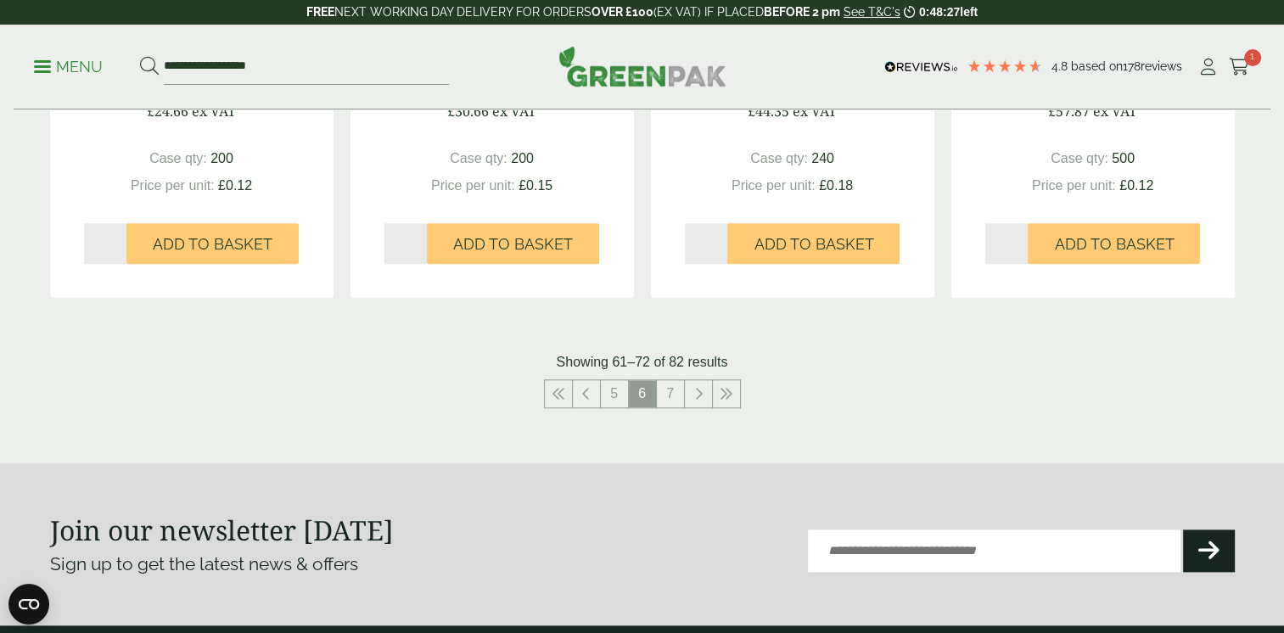
scroll to position [1869, 0]
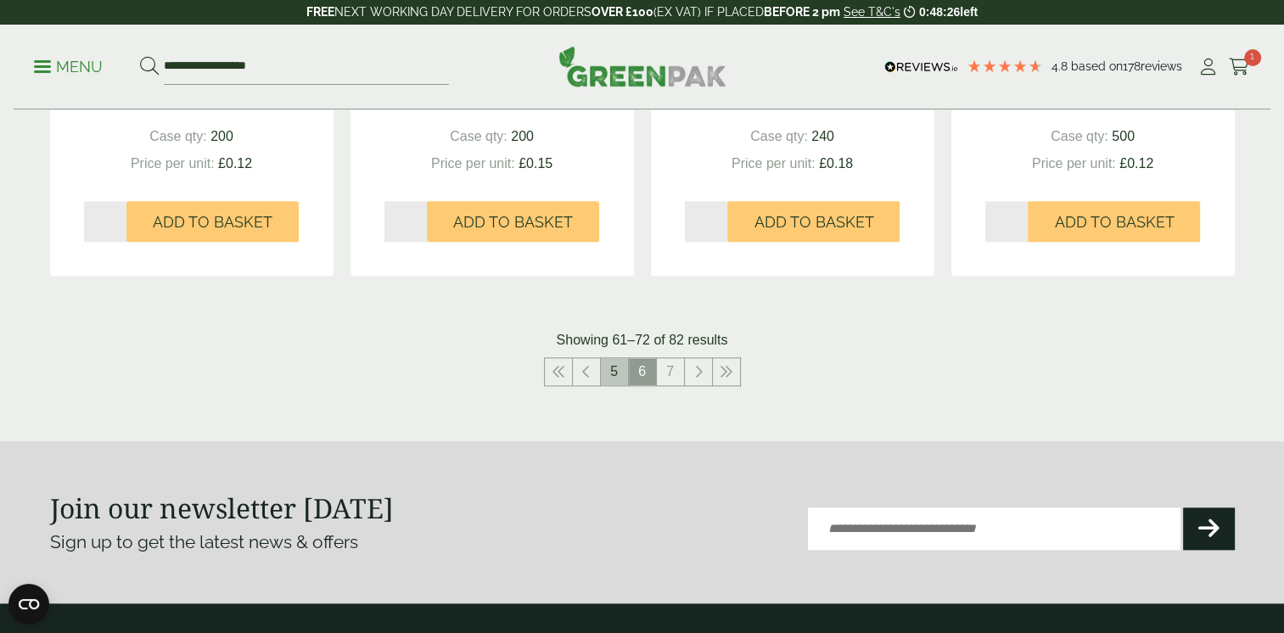
click at [617, 369] on link "5" at bounding box center [614, 371] width 27 height 27
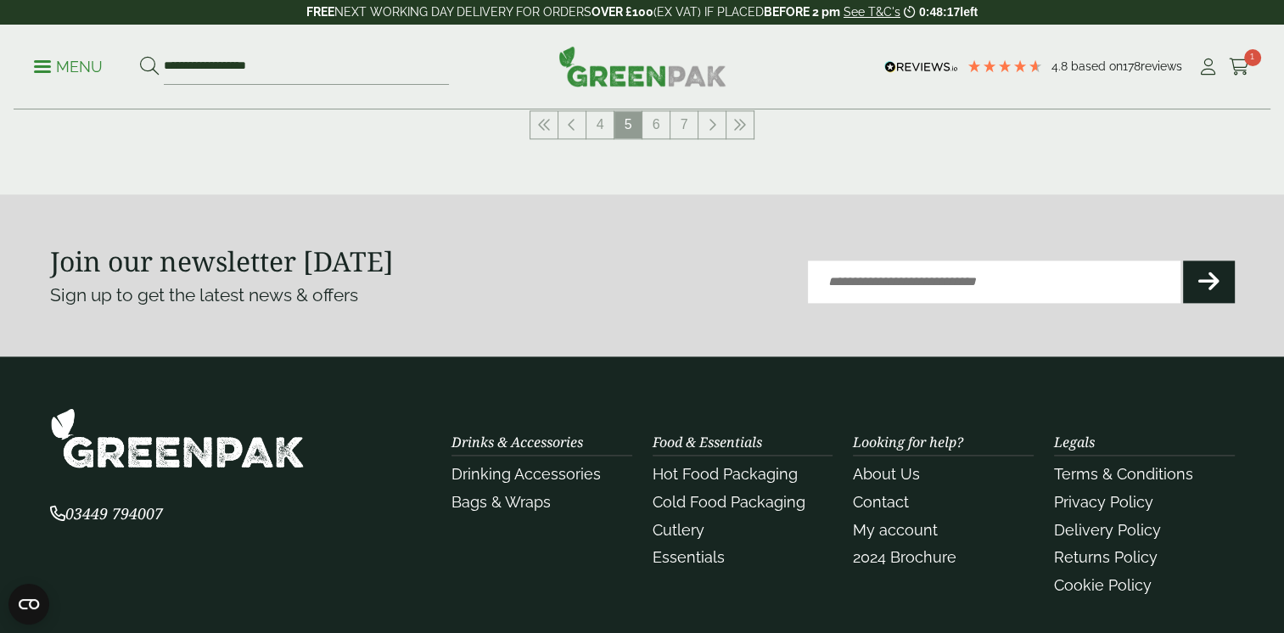
scroll to position [1869, 0]
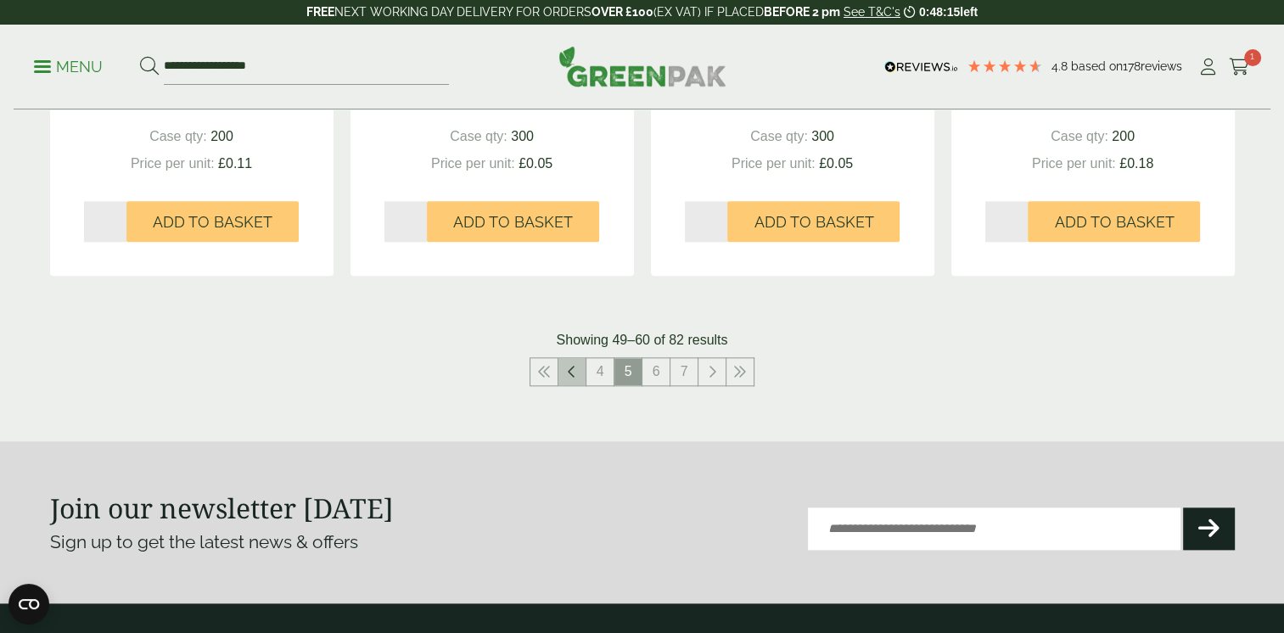
click at [564, 373] on link at bounding box center [572, 371] width 27 height 27
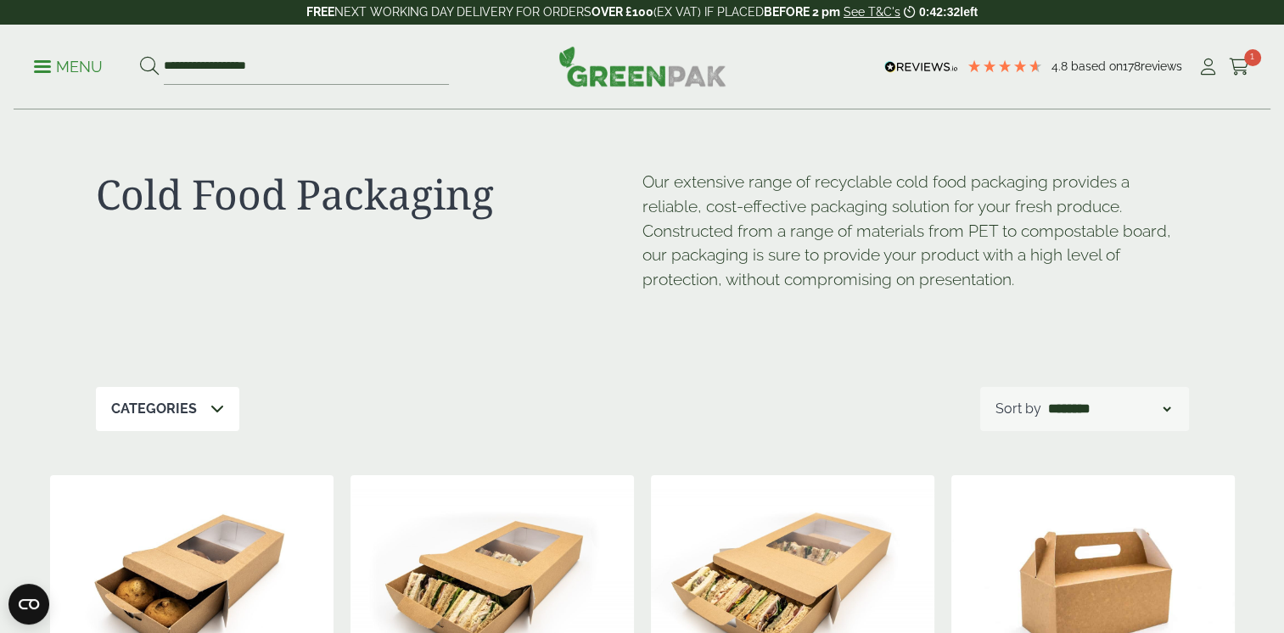
click at [71, 59] on p "Menu" at bounding box center [68, 67] width 69 height 20
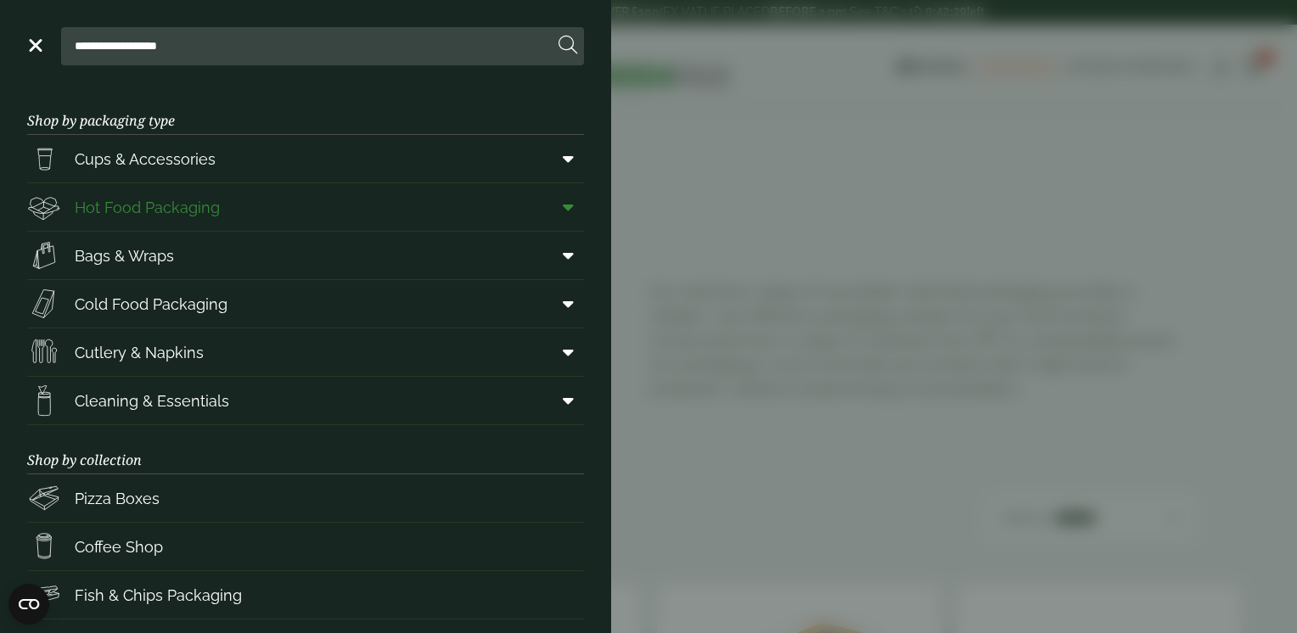
click at [212, 221] on span "Hot Food Packaging" at bounding box center [123, 207] width 193 height 34
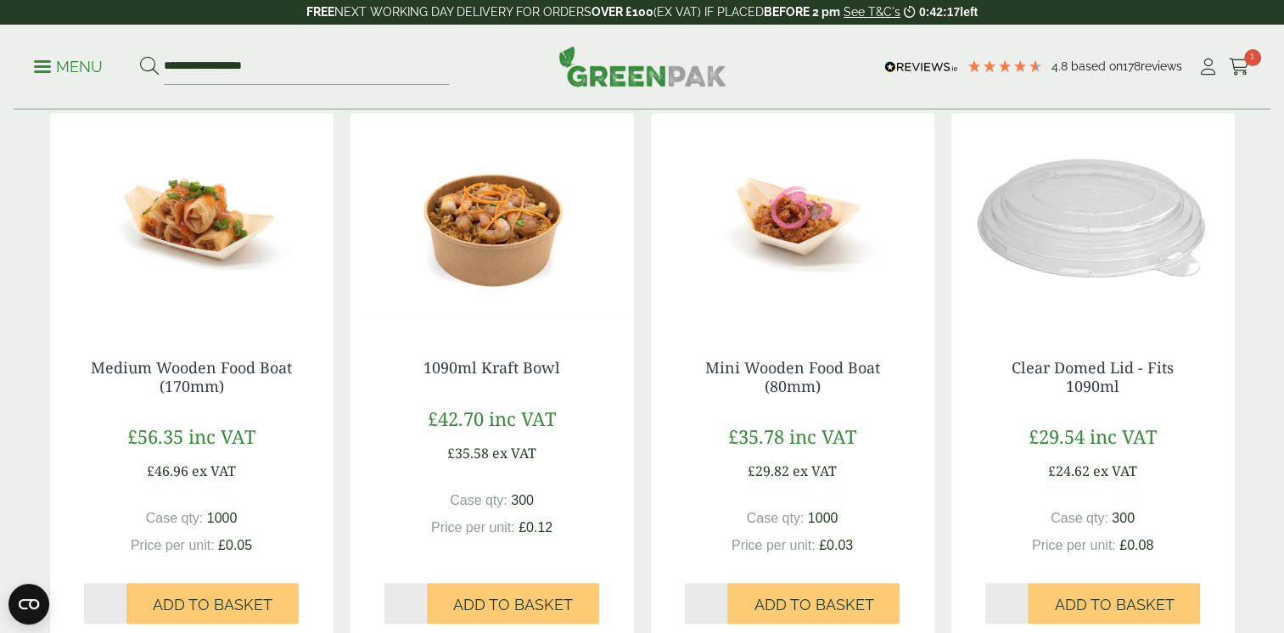
scroll to position [1783, 0]
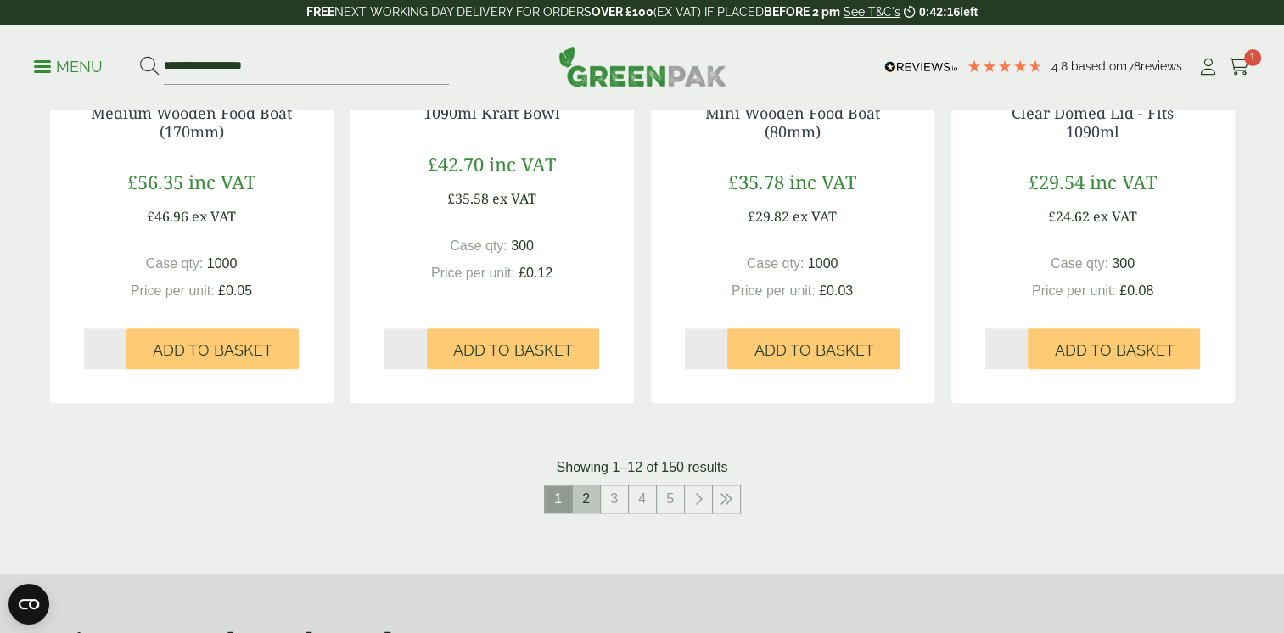
click at [598, 497] on link "2" at bounding box center [586, 499] width 27 height 27
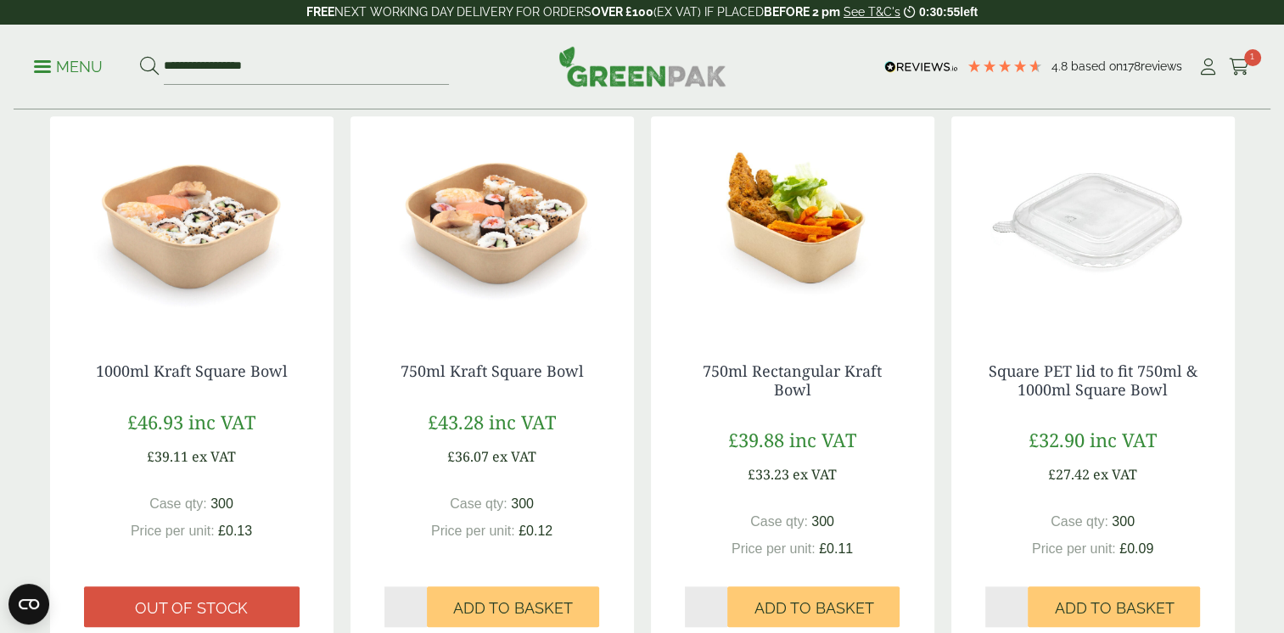
scroll to position [1868, 0]
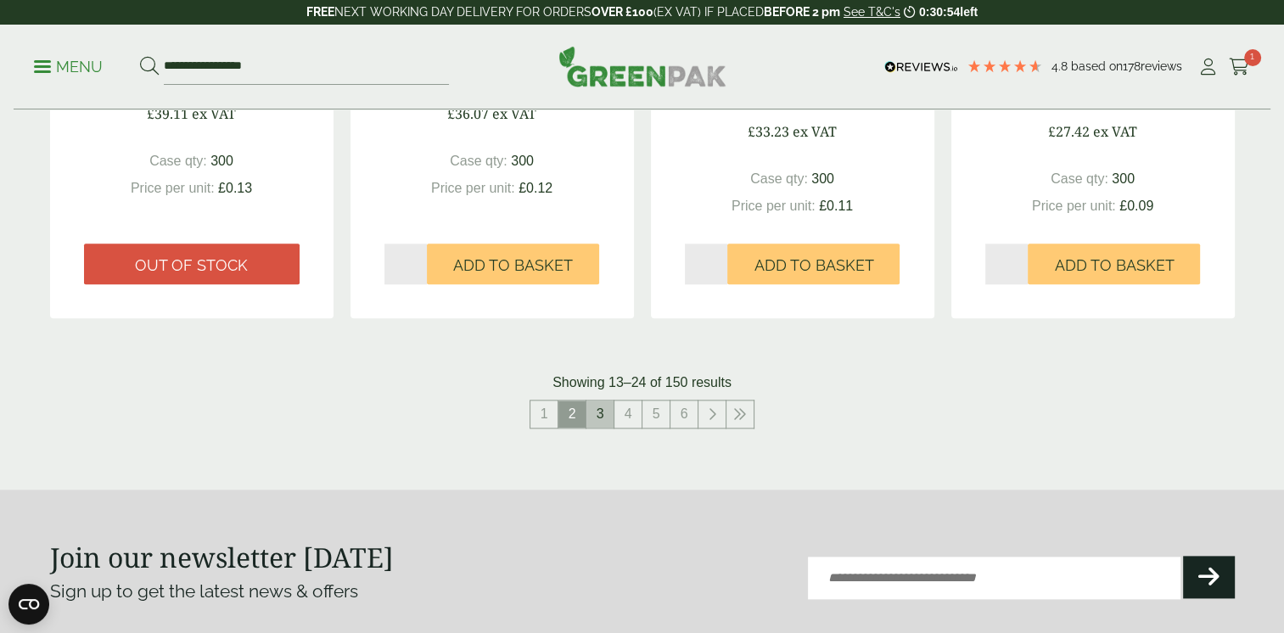
click at [598, 413] on link "3" at bounding box center [600, 414] width 27 height 27
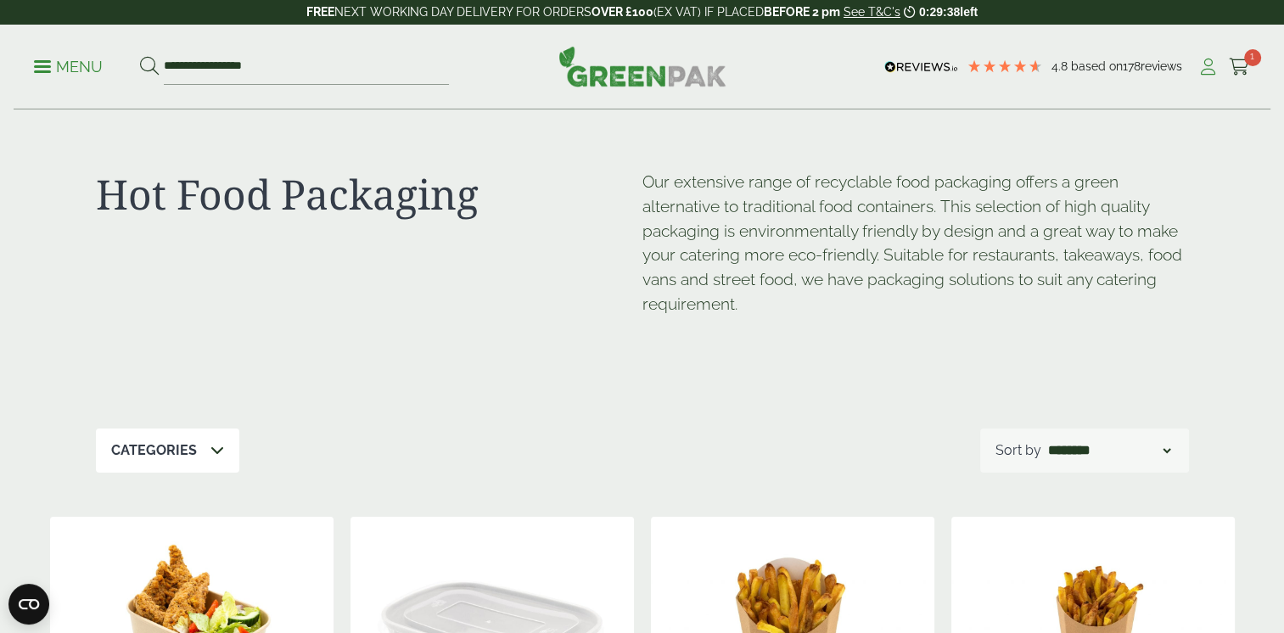
click at [1213, 69] on icon at bounding box center [1208, 67] width 21 height 17
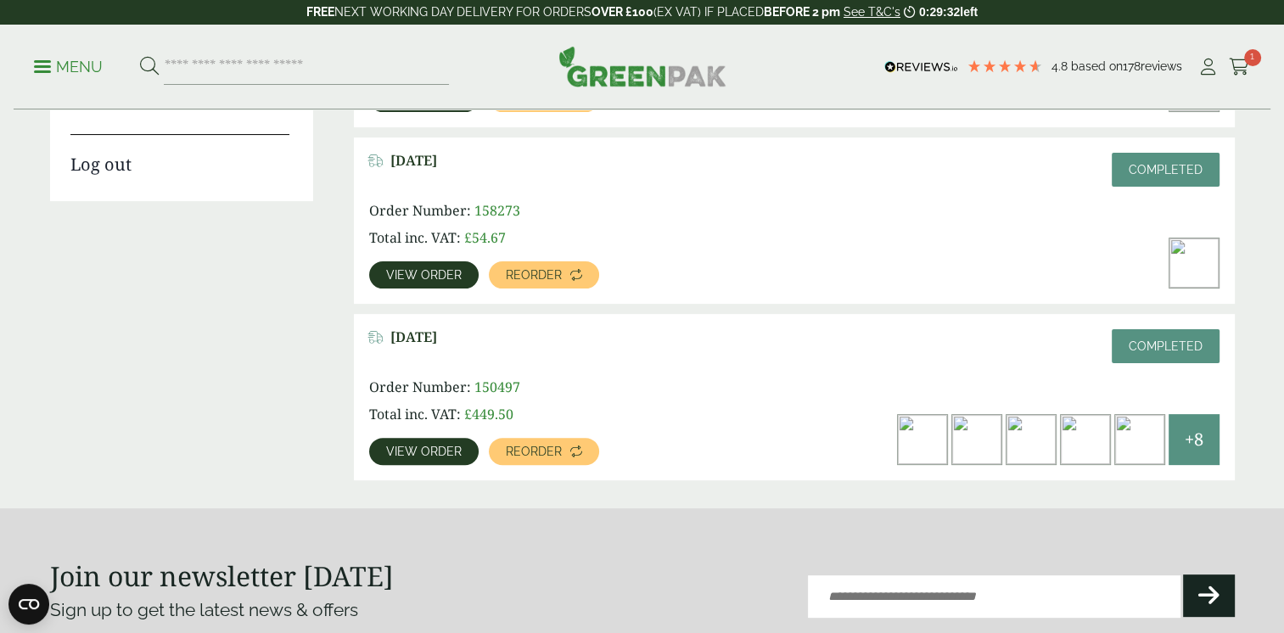
scroll to position [509, 0]
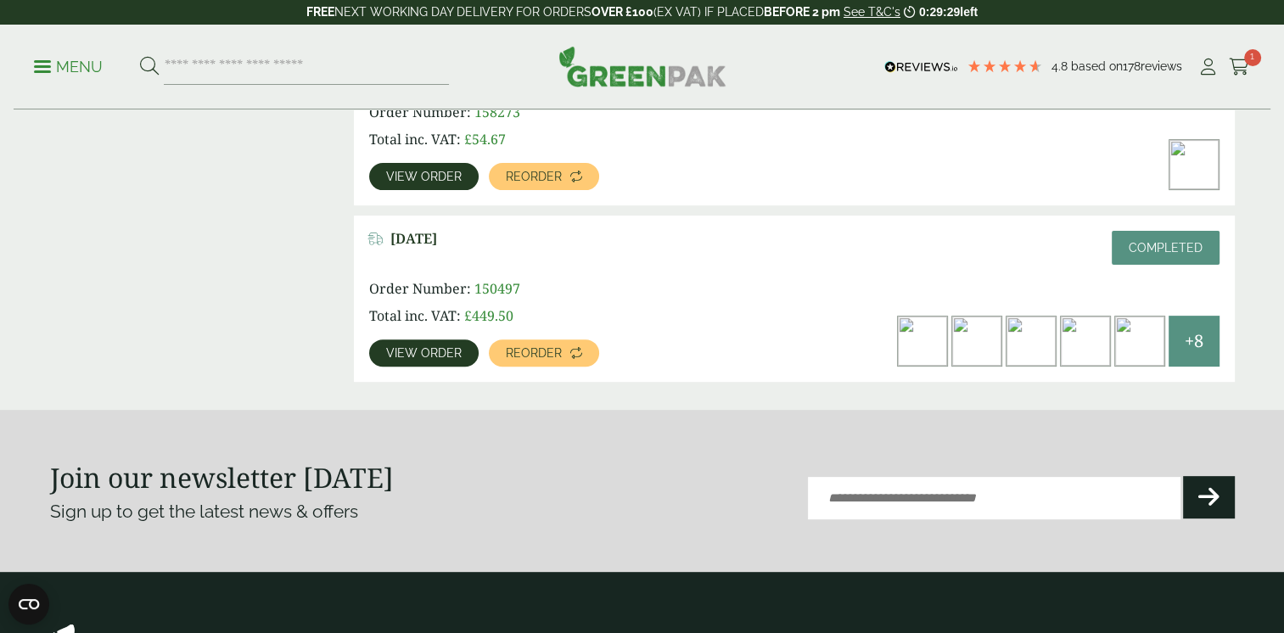
click at [435, 347] on span "View order" at bounding box center [424, 353] width 76 height 12
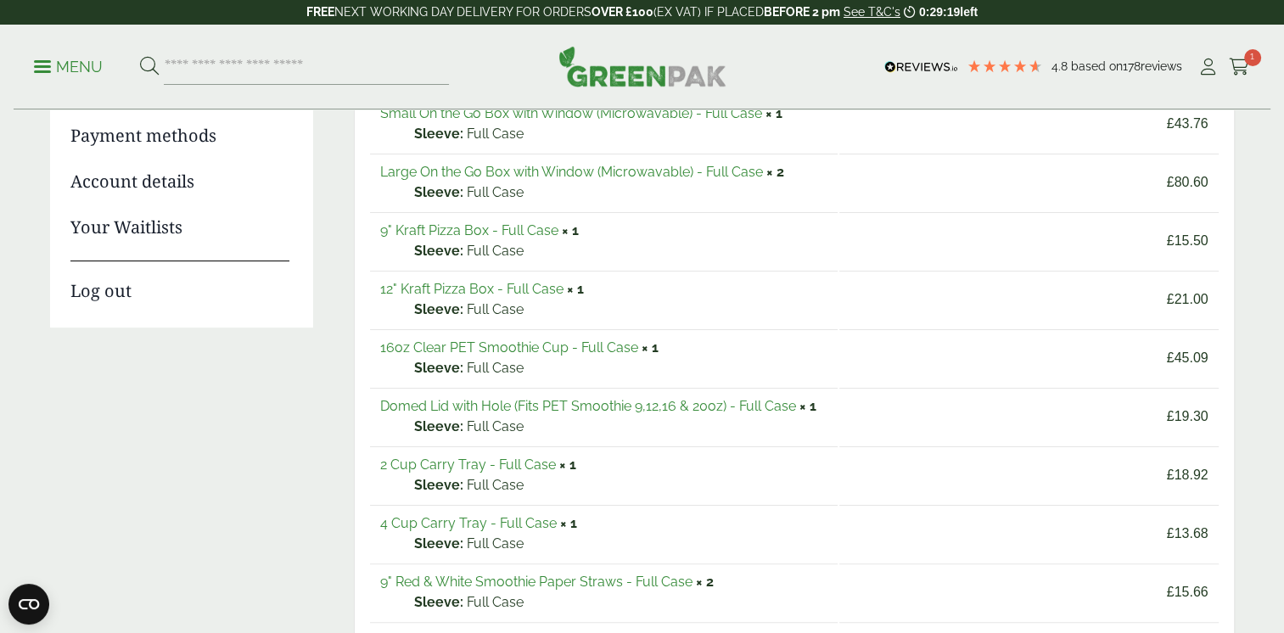
scroll to position [170, 0]
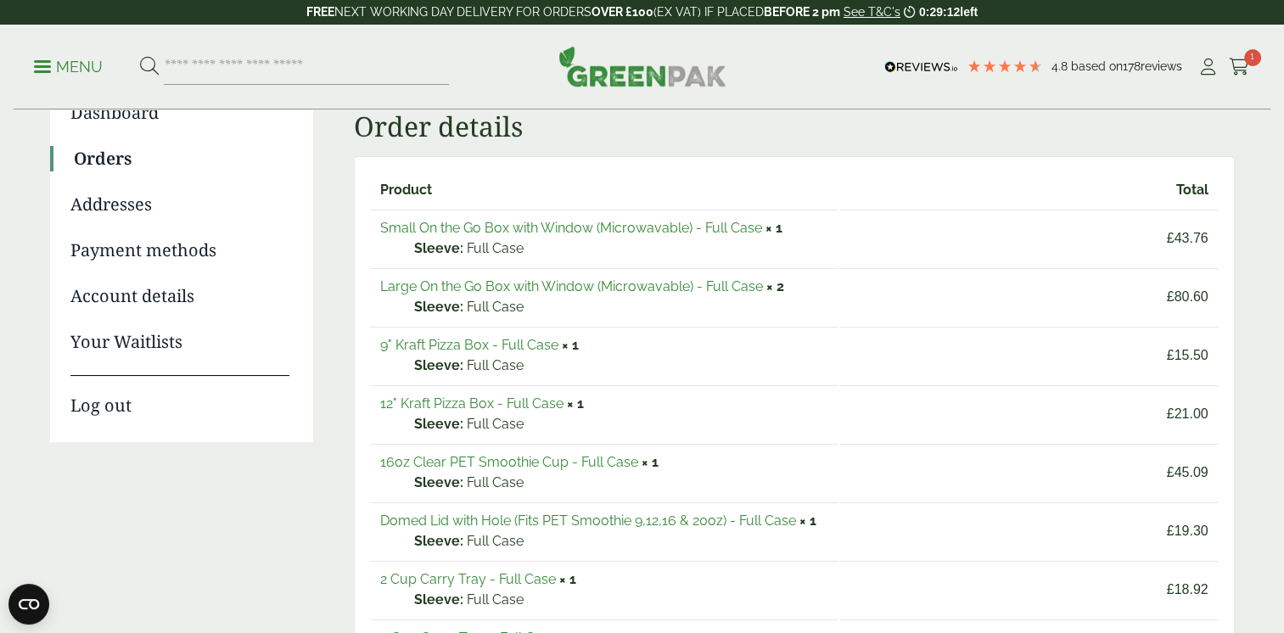
click at [545, 226] on link "Small On the Go Box with Window (Microwavable) - Full Case" at bounding box center [571, 228] width 382 height 16
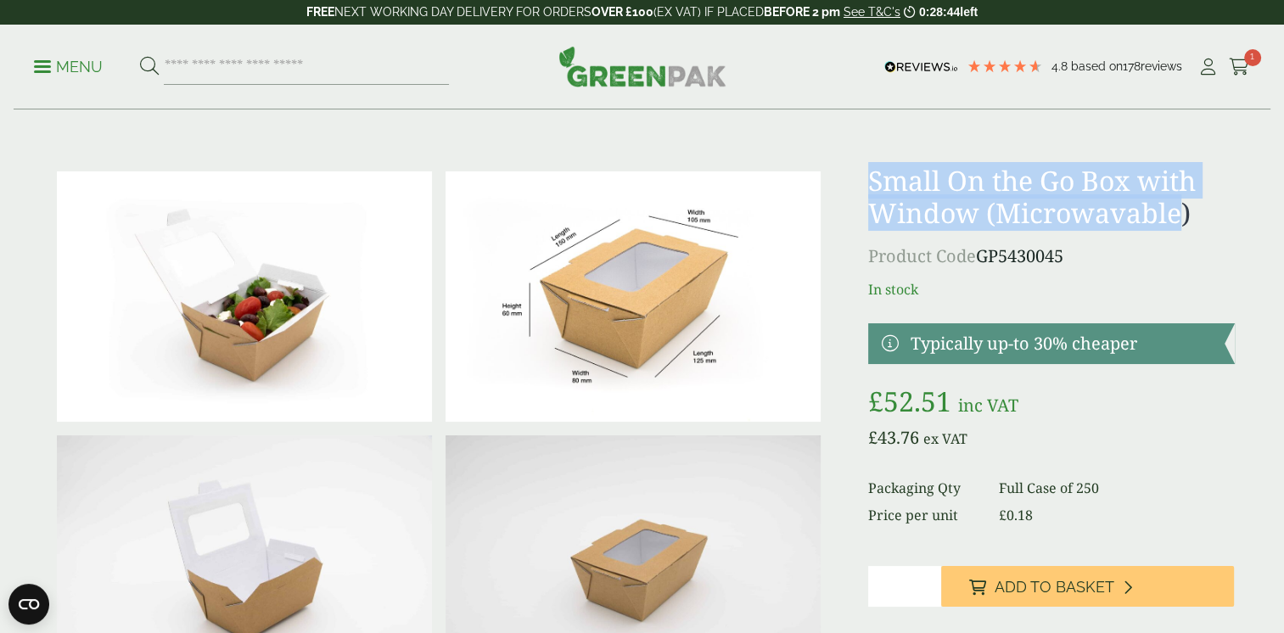
drag, startPoint x: 872, startPoint y: 183, endPoint x: 1184, endPoint y: 219, distance: 314.4
click at [1184, 219] on h1 "Small On the Go Box with Window (Microwavable)" at bounding box center [1051, 197] width 366 height 65
copy h1 "Small On the Go Box with Window (Microwavable"
click at [1244, 64] on icon at bounding box center [1239, 67] width 21 height 17
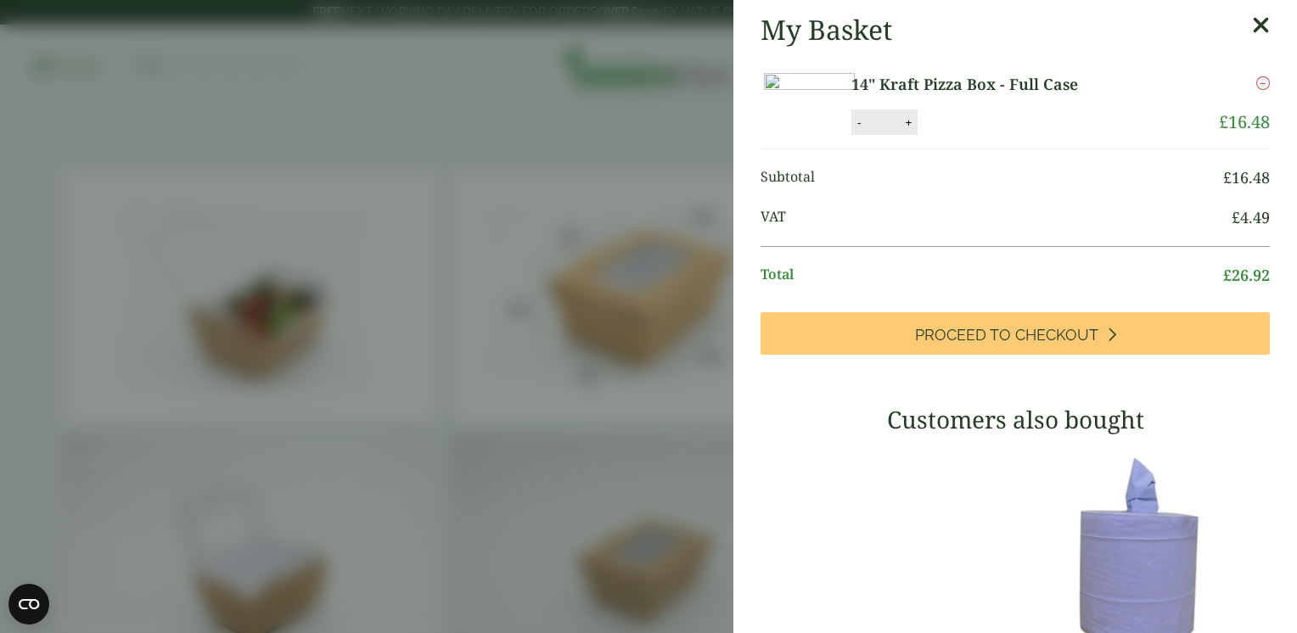
click at [600, 305] on aside "My Basket 14" Kraft Pizza Box - Full Case 14" Kraft Pizza Box - Full Case quant…" at bounding box center [648, 316] width 1297 height 633
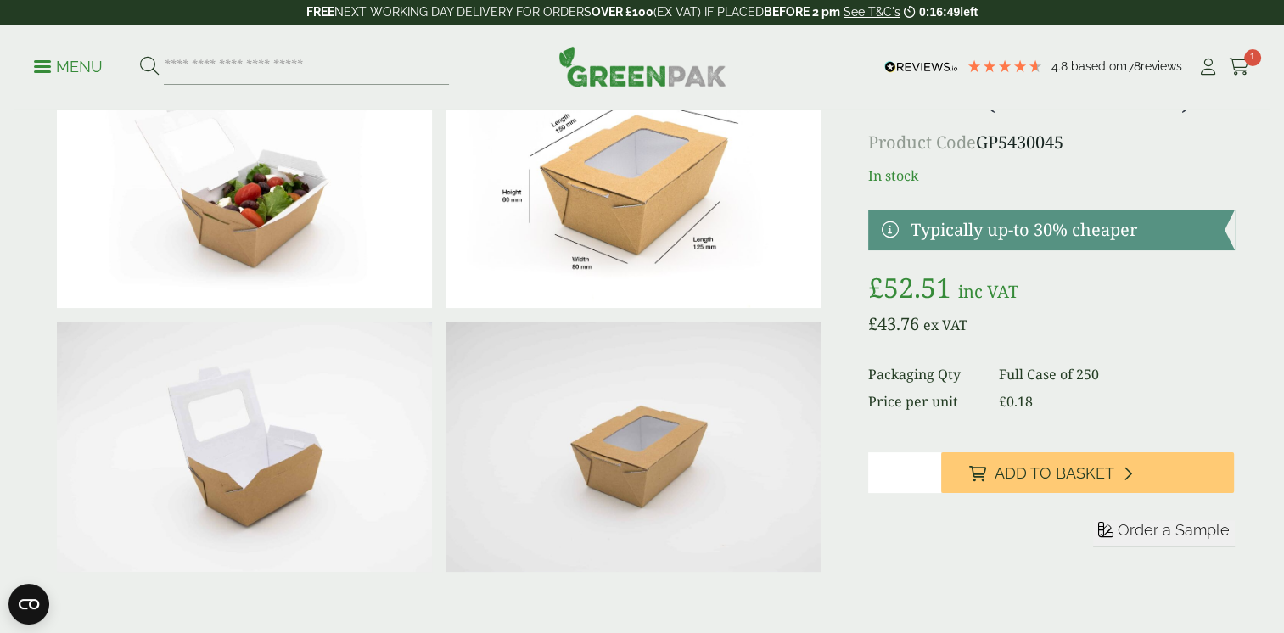
scroll to position [85, 0]
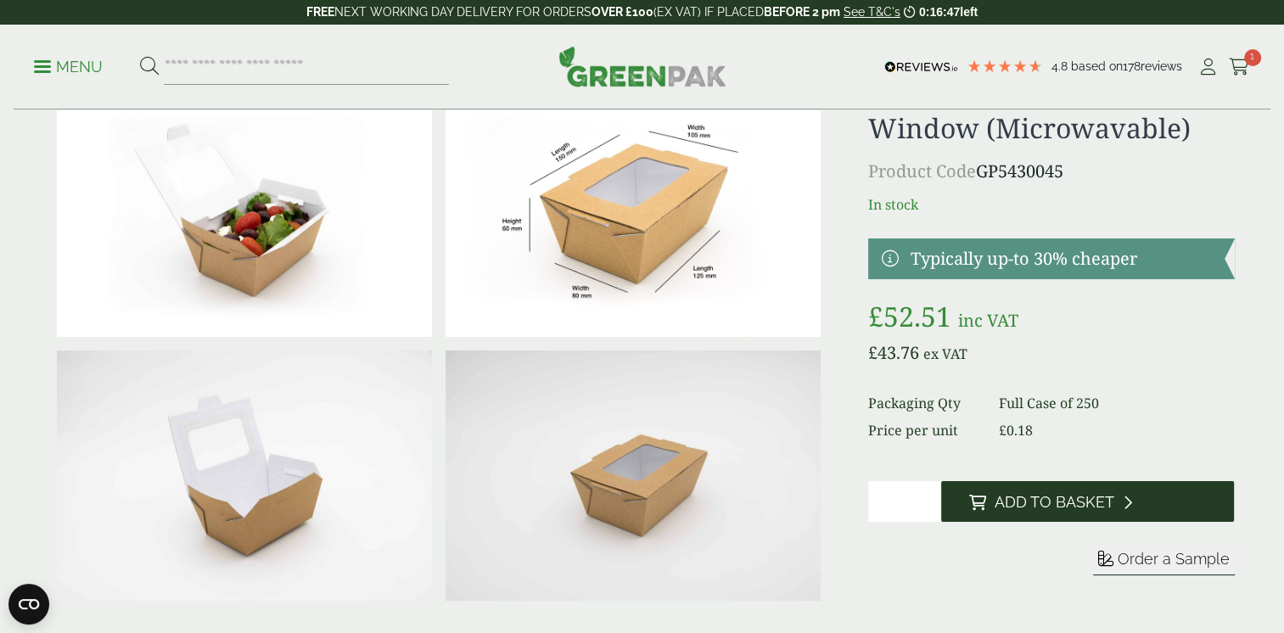
click at [1014, 503] on span "Add to Basket" at bounding box center [1054, 502] width 120 height 19
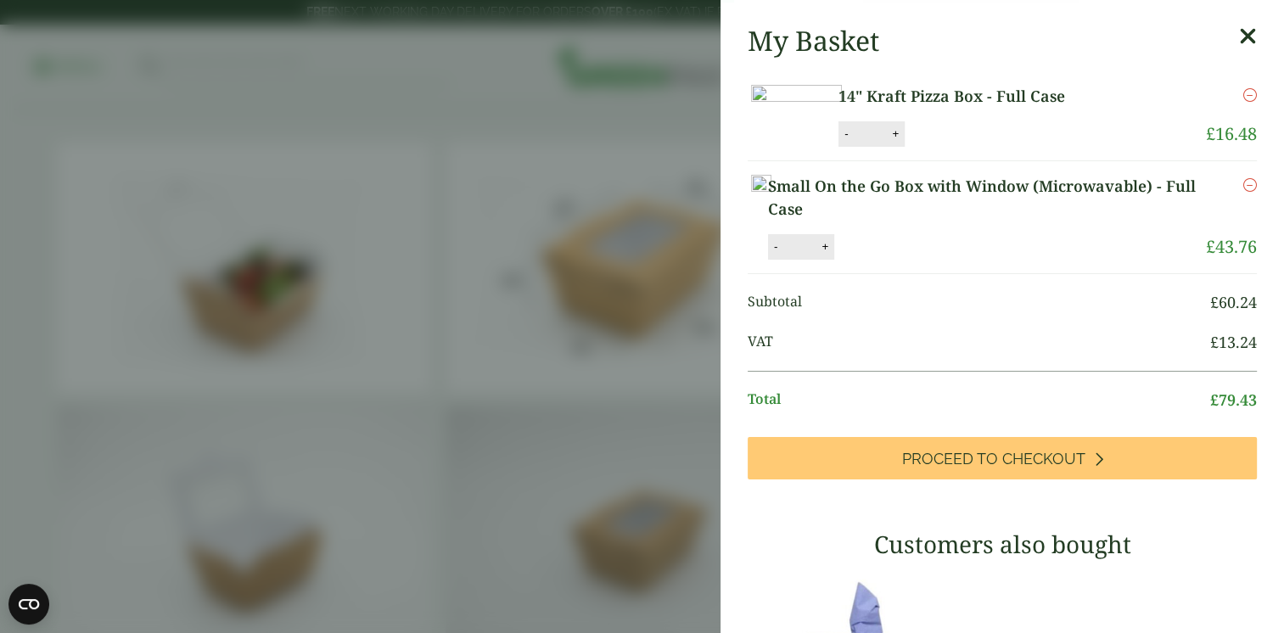
scroll to position [0, 0]
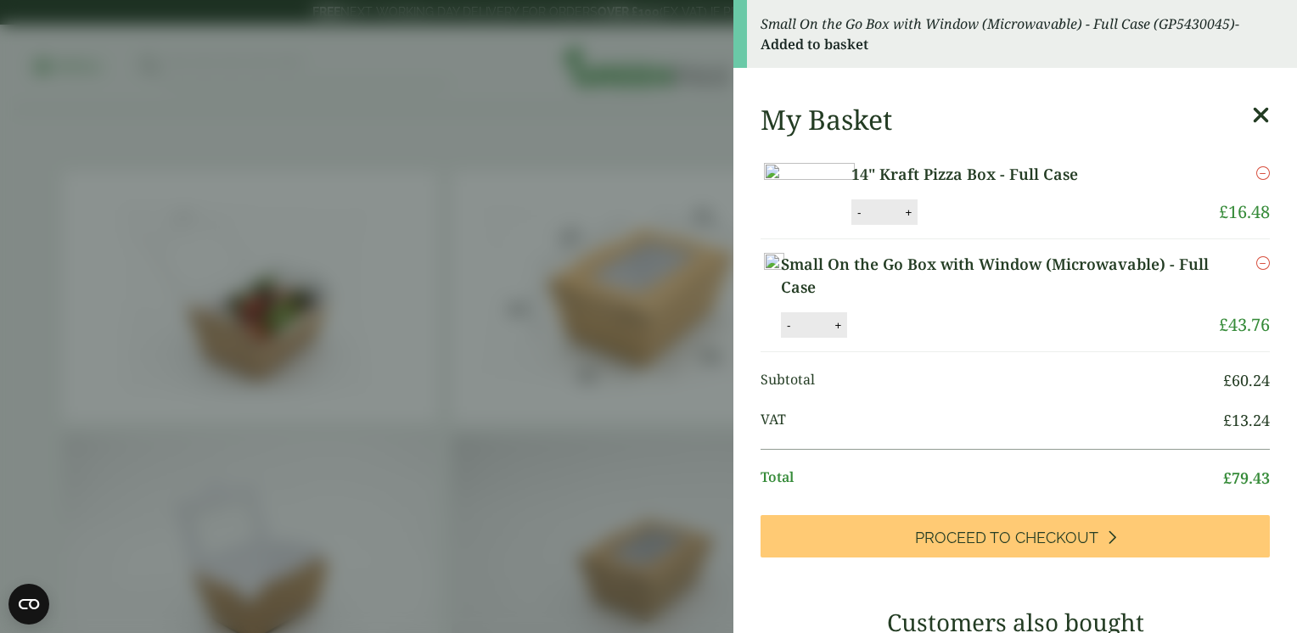
click at [443, 171] on aside "Small On the Go Box with Window (Microwavable) - Full Case (GP5430045) - Added …" at bounding box center [648, 316] width 1297 height 633
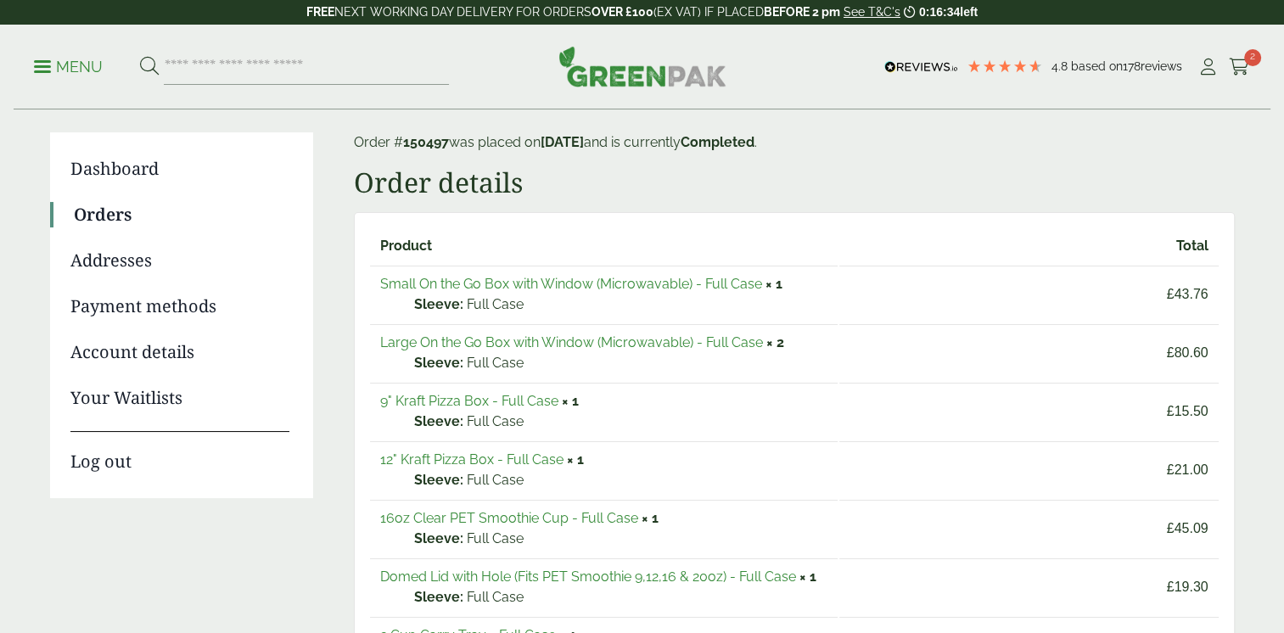
scroll to position [114, 0]
click at [553, 341] on link "Large On the Go Box with Window (Microwavable) - Full Case" at bounding box center [571, 342] width 383 height 16
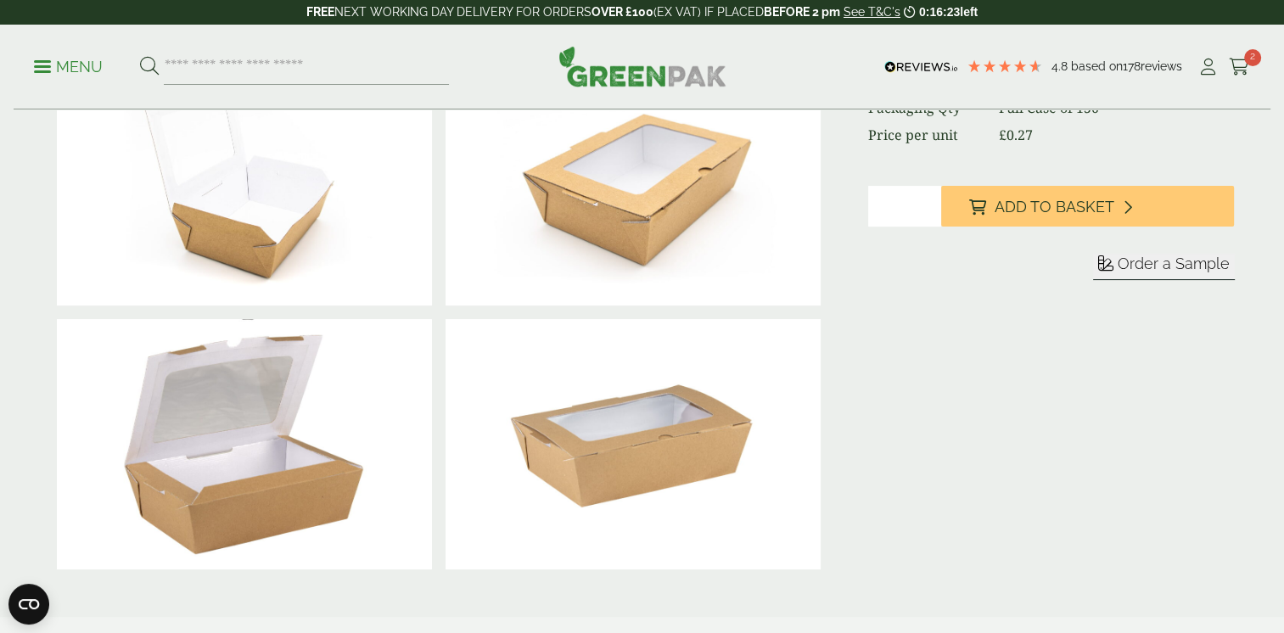
scroll to position [170, 0]
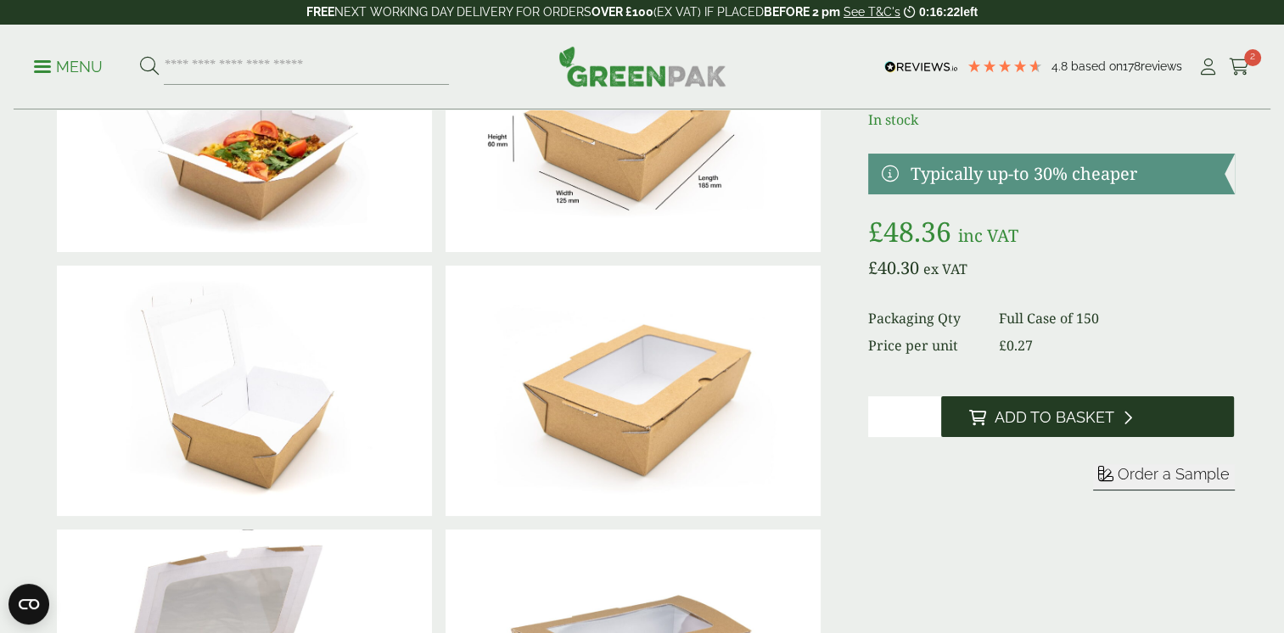
click at [1002, 416] on span "Add to Basket" at bounding box center [1054, 417] width 120 height 19
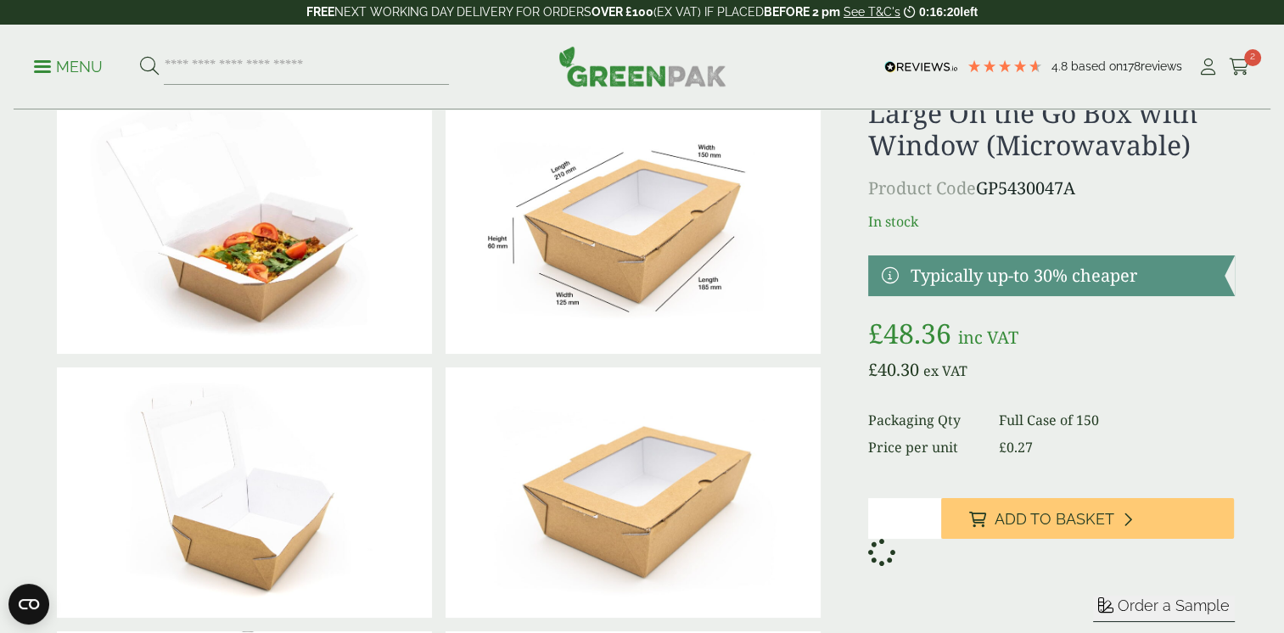
scroll to position [0, 0]
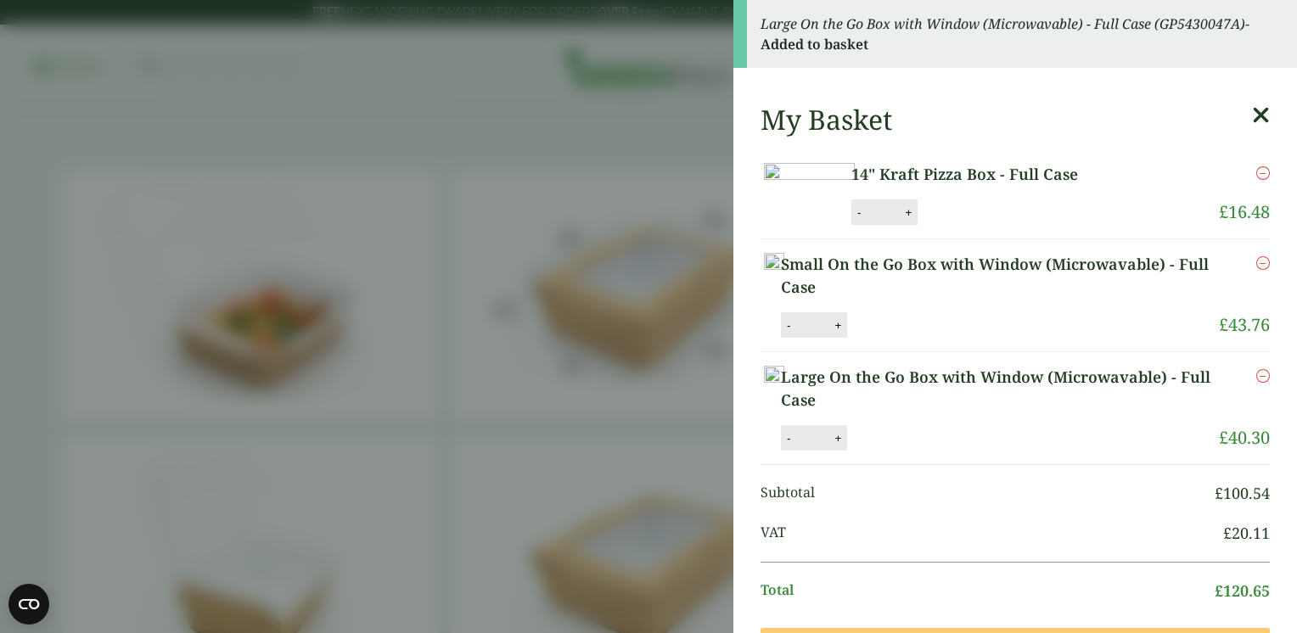
click at [1252, 114] on icon at bounding box center [1261, 116] width 18 height 24
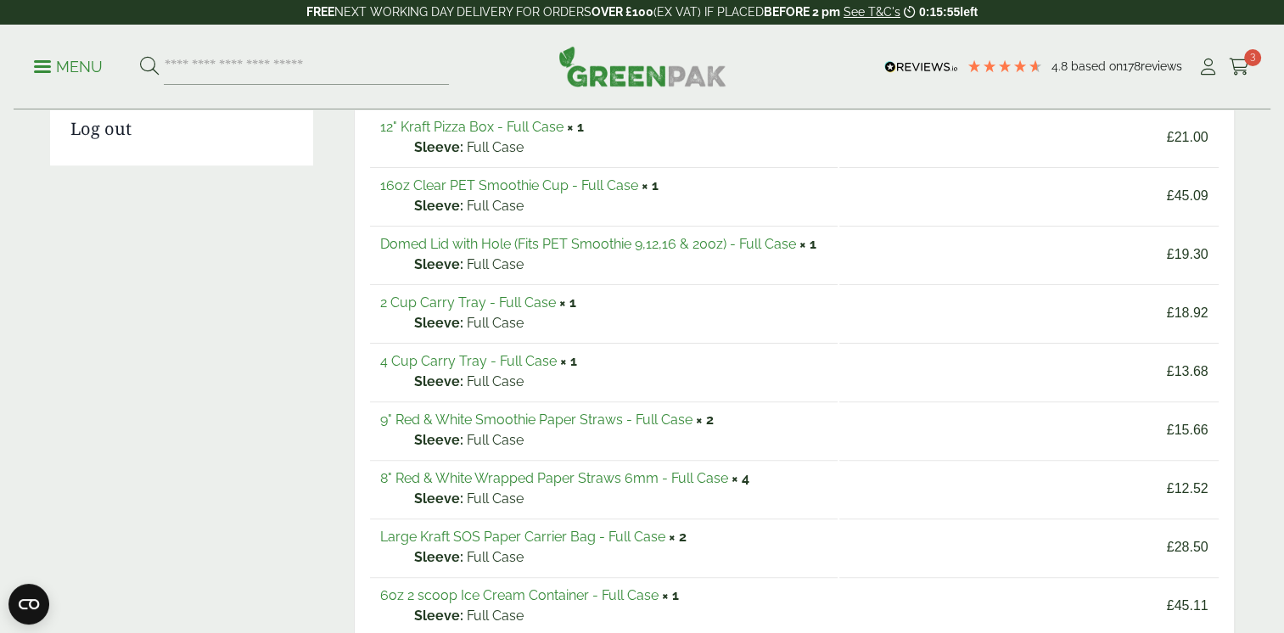
scroll to position [486, 0]
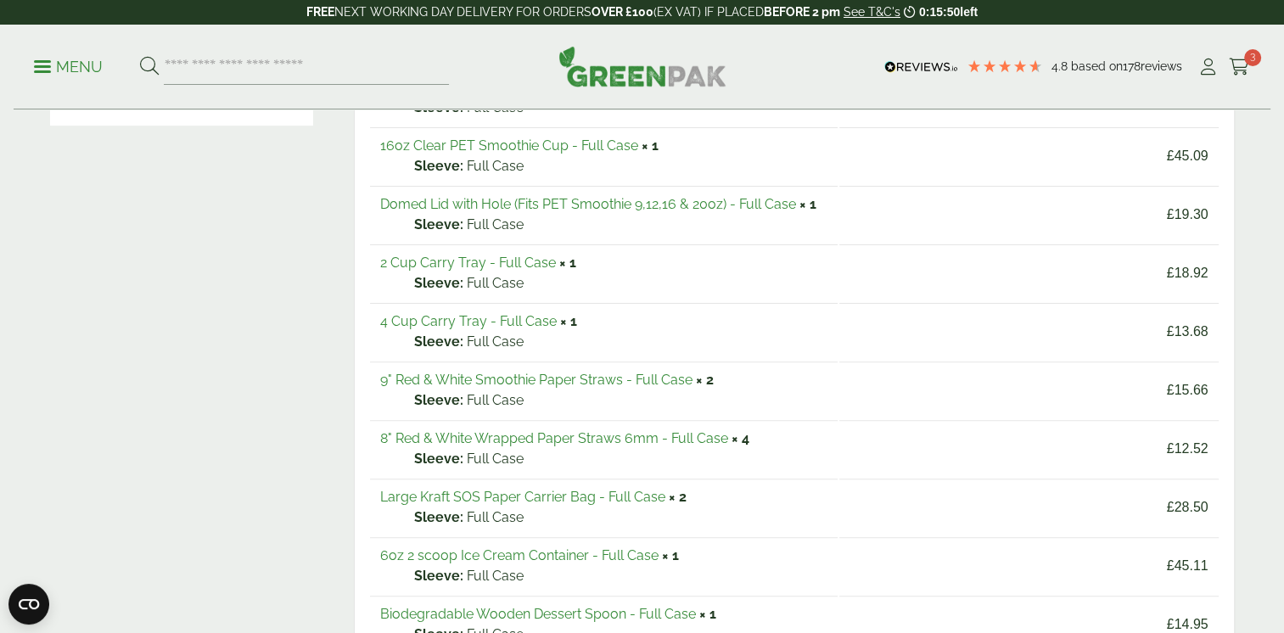
click at [486, 256] on link "2 Cup Carry Tray - Full Case" at bounding box center [468, 263] width 176 height 16
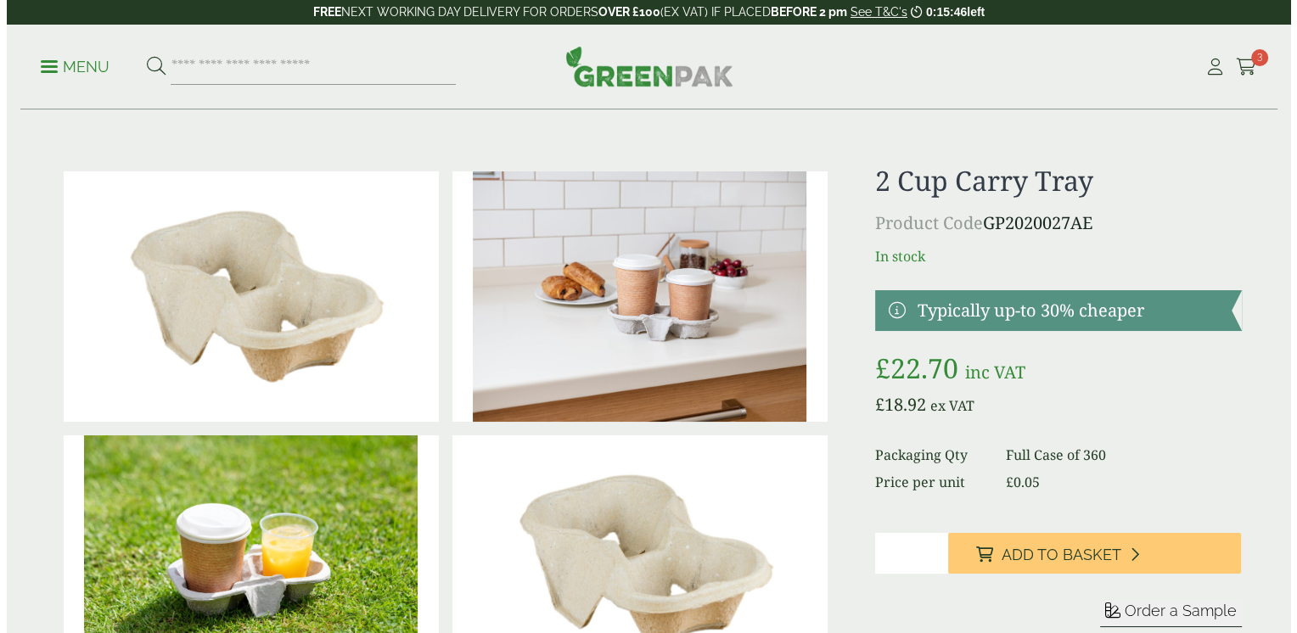
scroll to position [340, 0]
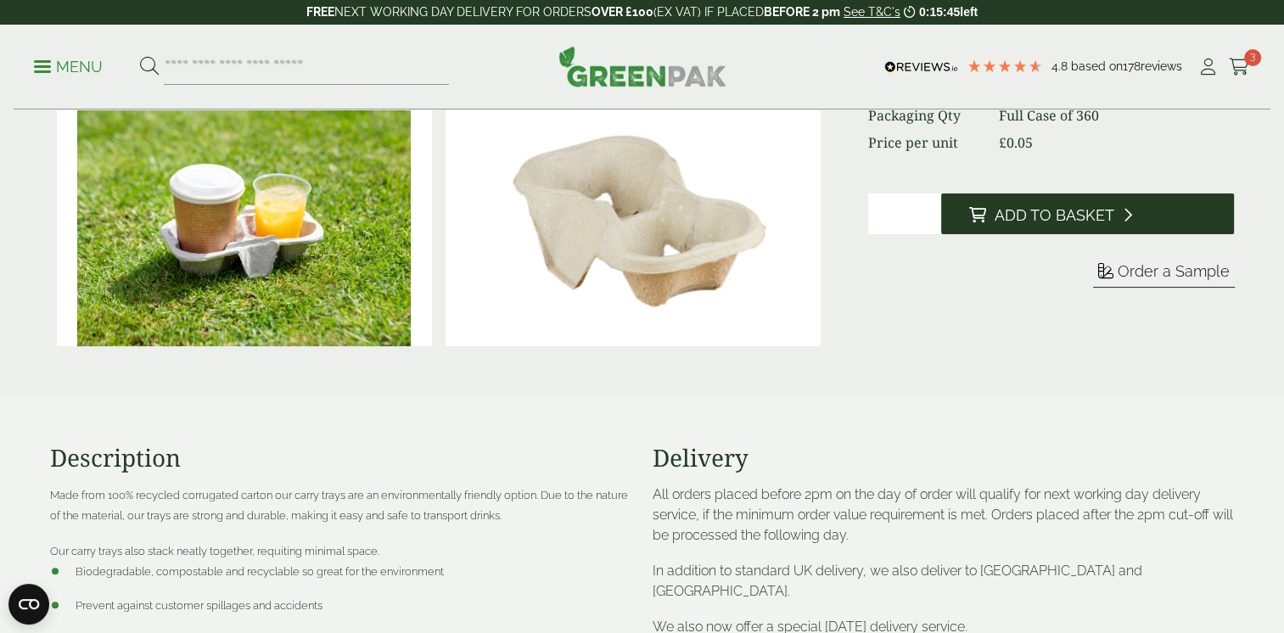
click at [1022, 213] on span "Add to Basket" at bounding box center [1054, 215] width 120 height 19
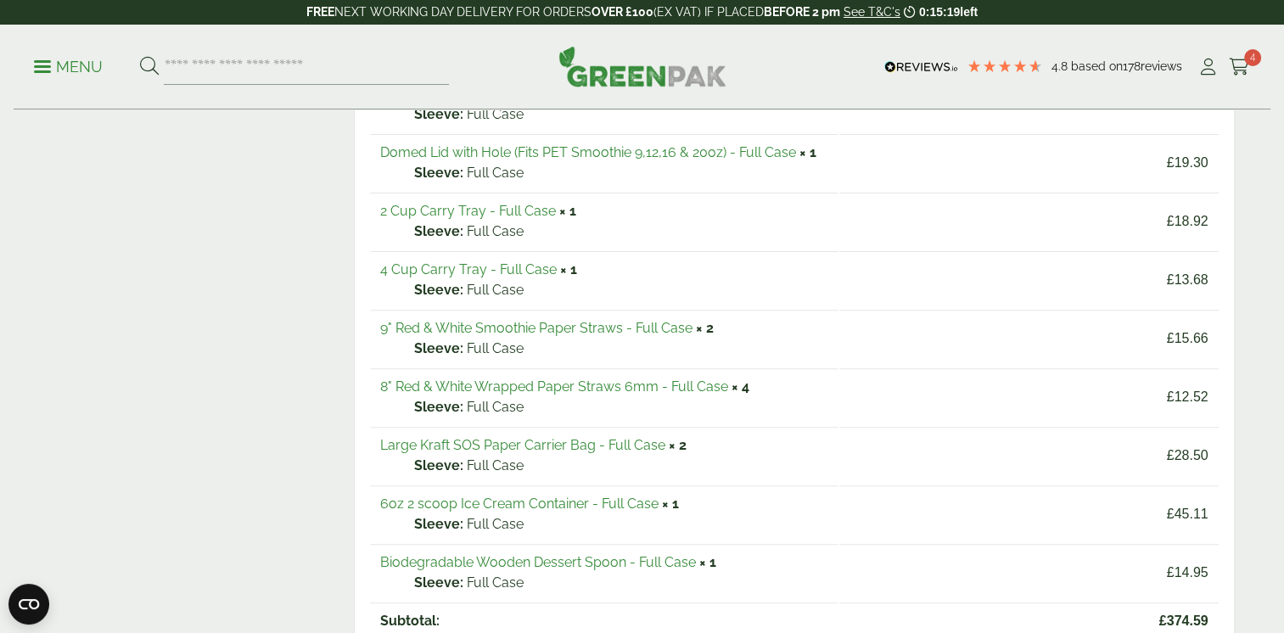
scroll to position [509, 0]
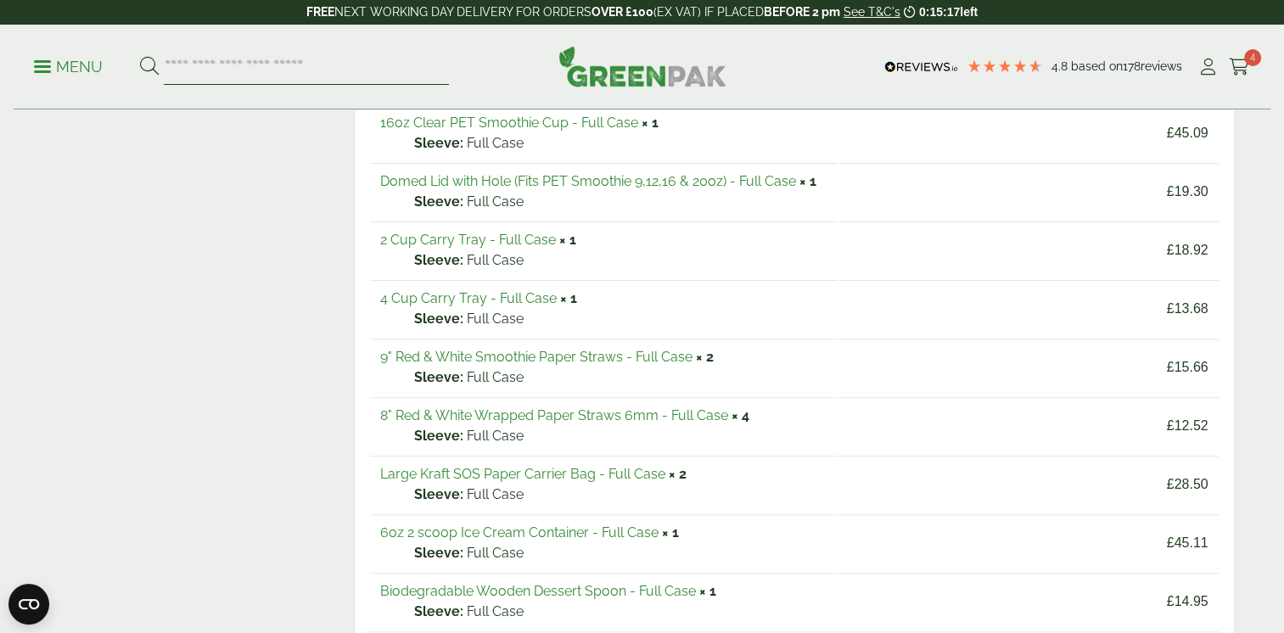
click at [233, 59] on input "search" at bounding box center [306, 67] width 285 height 36
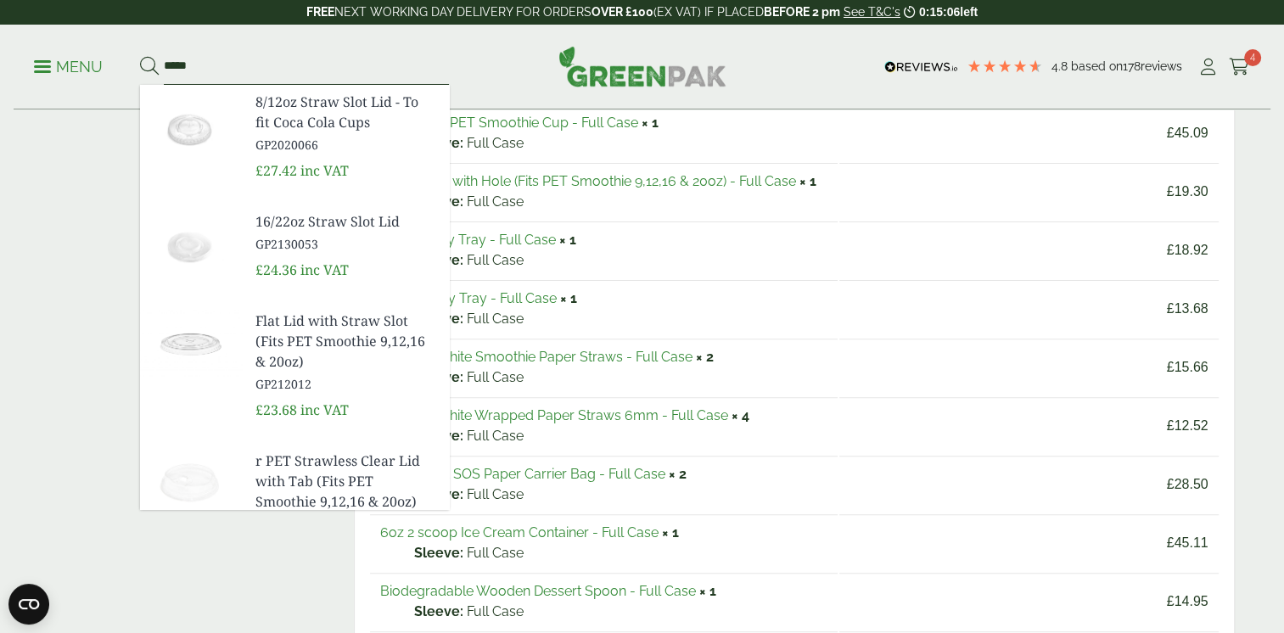
type input "*****"
click at [140, 56] on button at bounding box center [149, 67] width 19 height 22
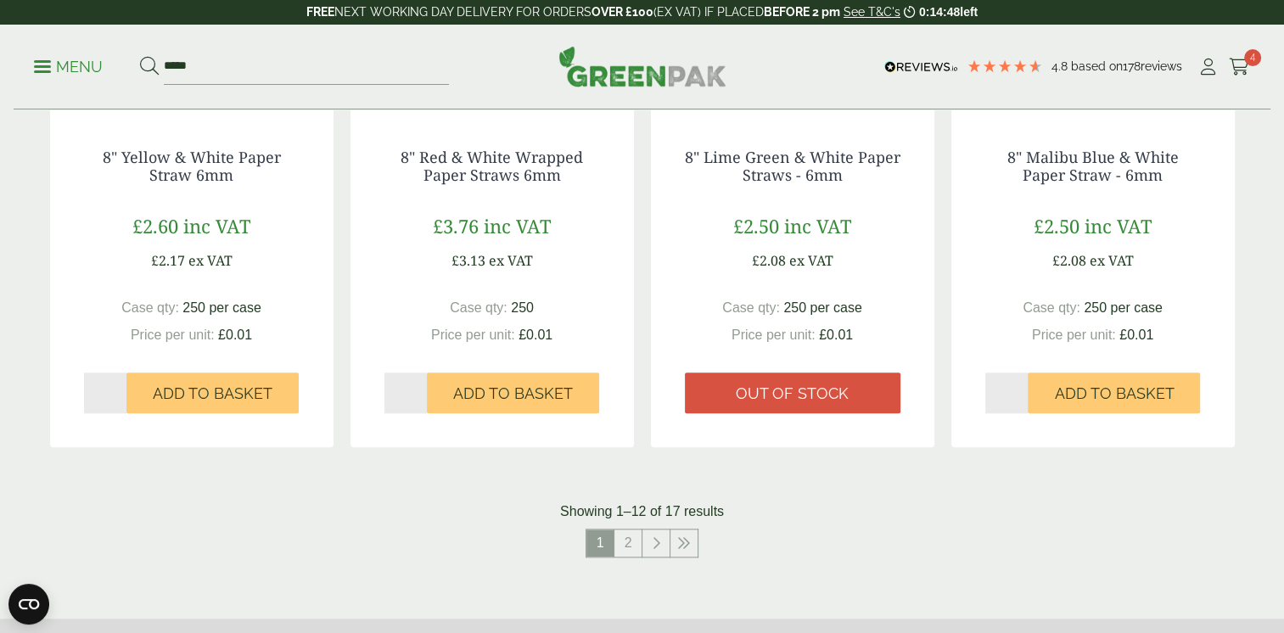
scroll to position [1698, 0]
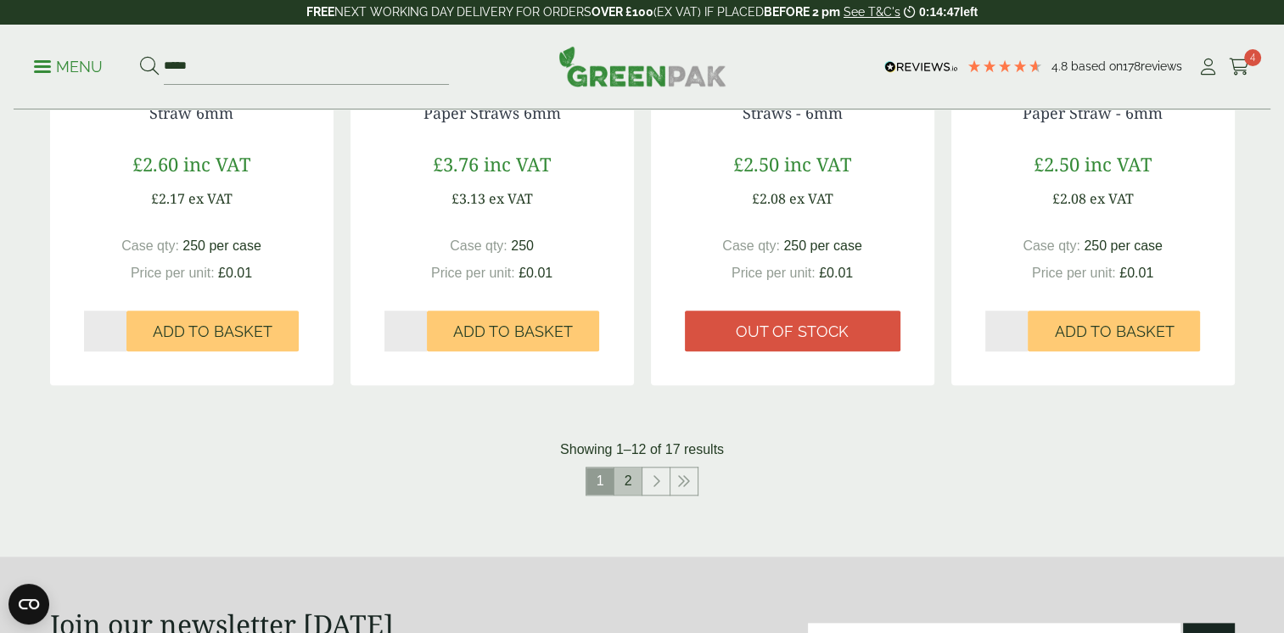
click at [633, 486] on link "2" at bounding box center [628, 481] width 27 height 27
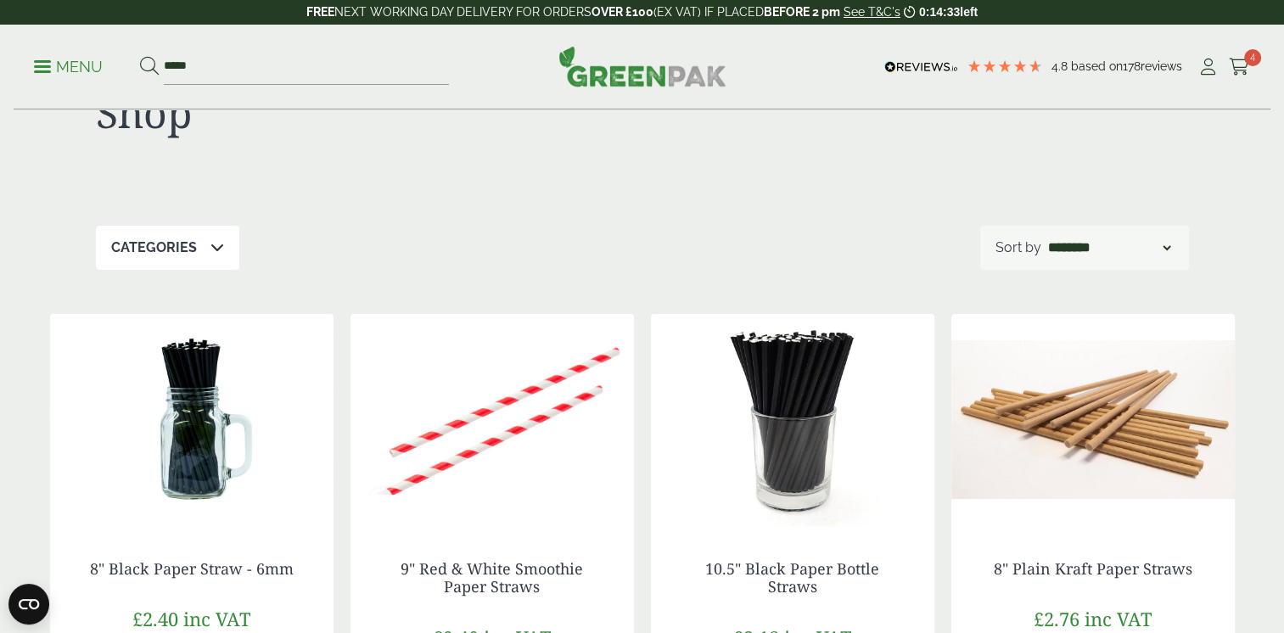
scroll to position [170, 0]
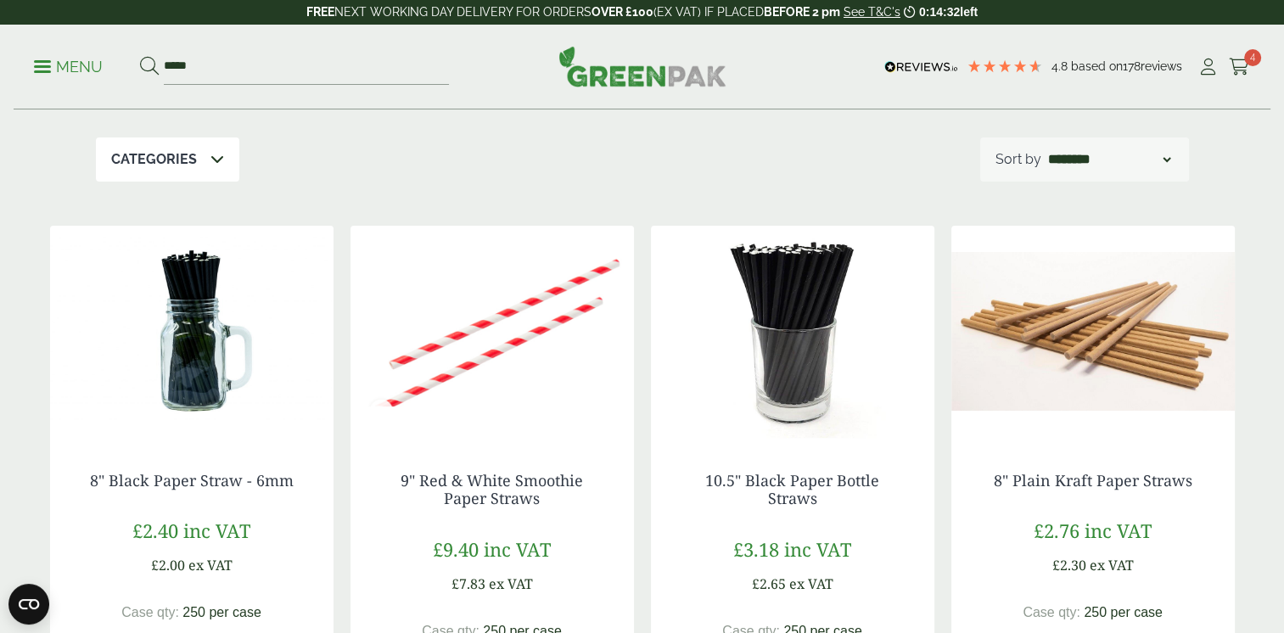
click at [61, 66] on p "Menu" at bounding box center [68, 67] width 69 height 20
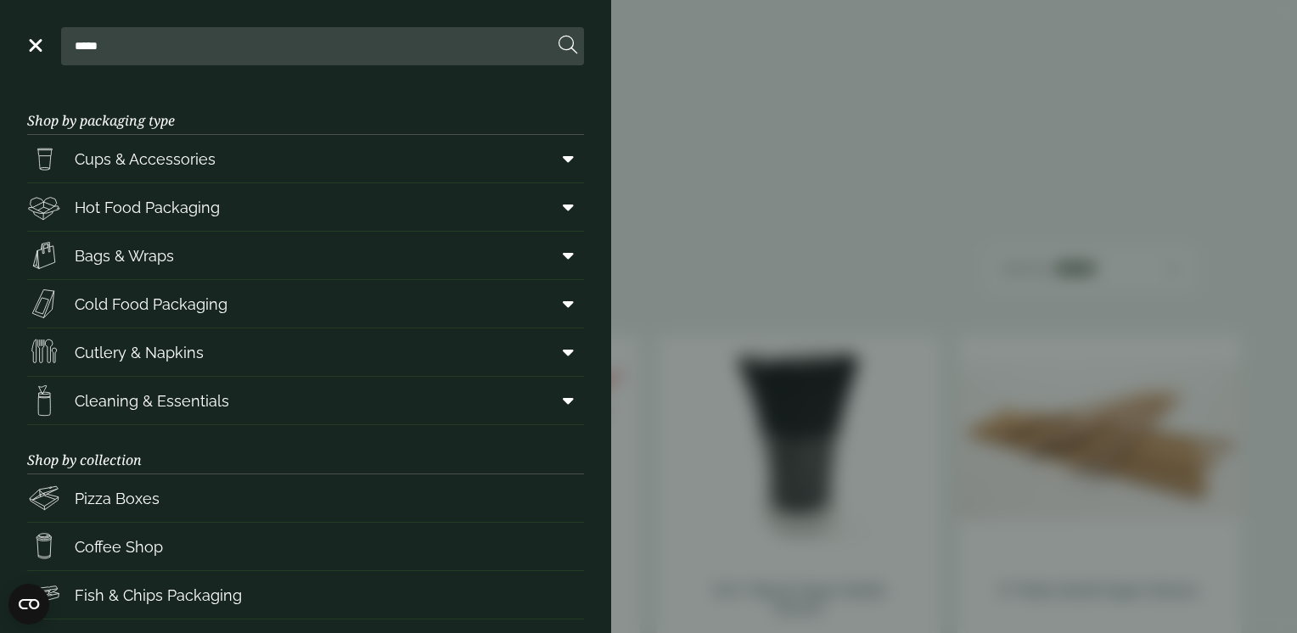
click at [1092, 197] on aside "Close ***** Shop by packaging type Cups & Accessories Hot Drink Paper Cups Smoo…" at bounding box center [648, 316] width 1297 height 633
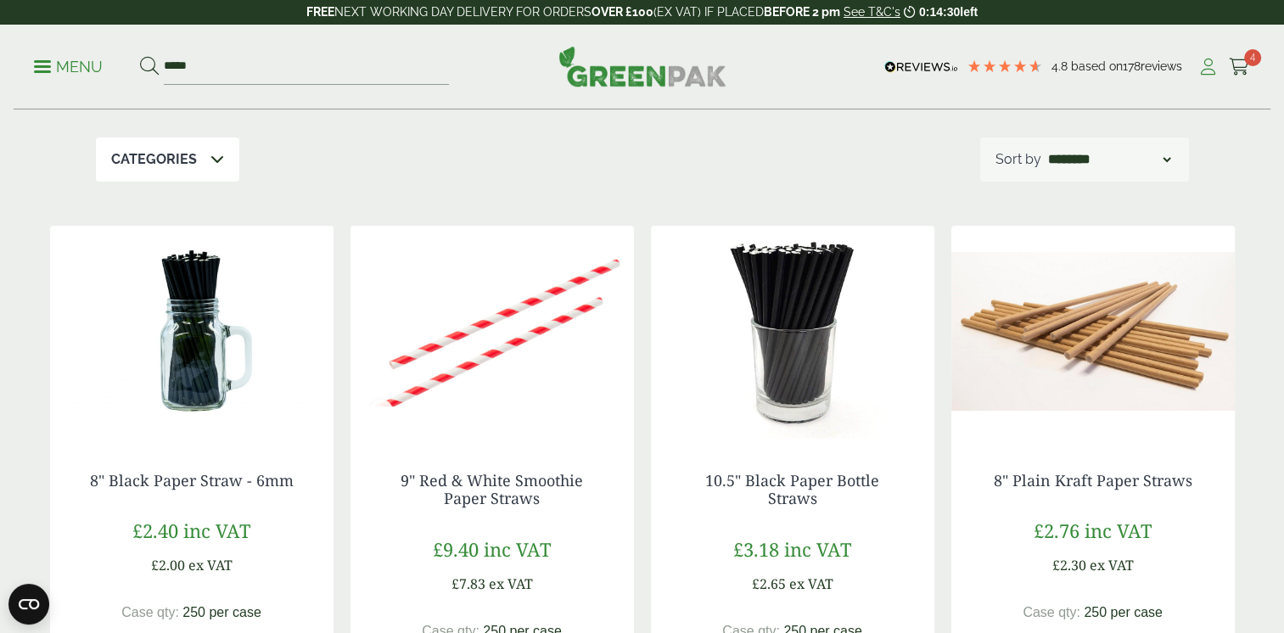
click at [1208, 65] on icon at bounding box center [1208, 67] width 21 height 17
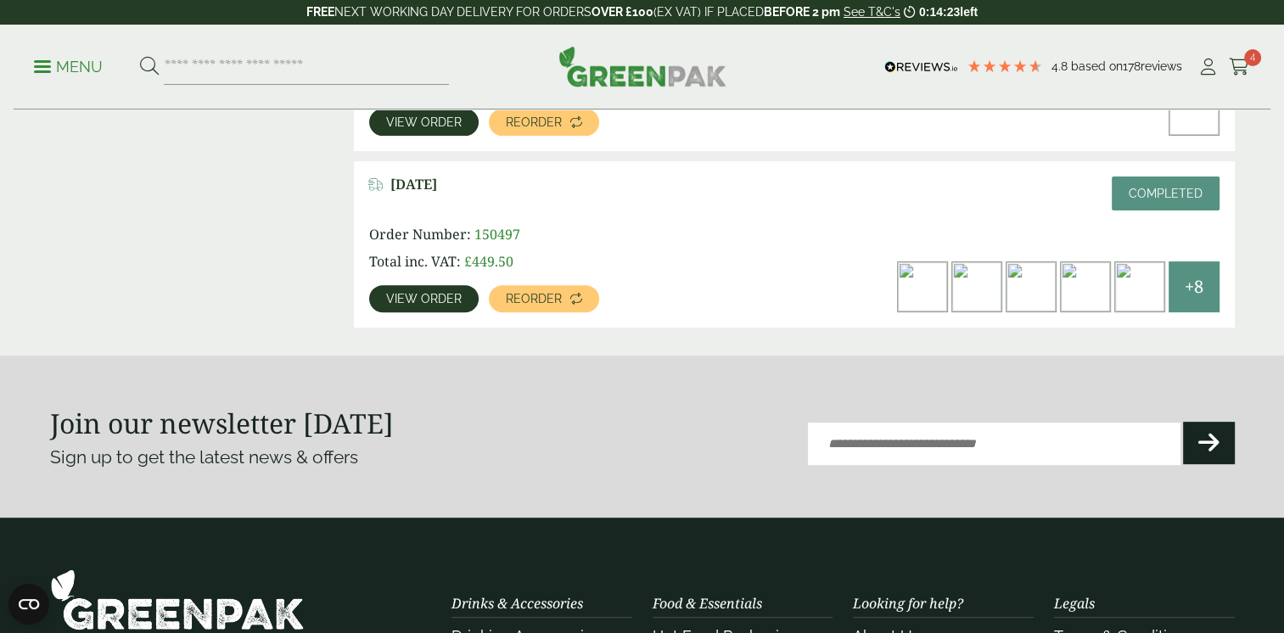
scroll to position [649, 0]
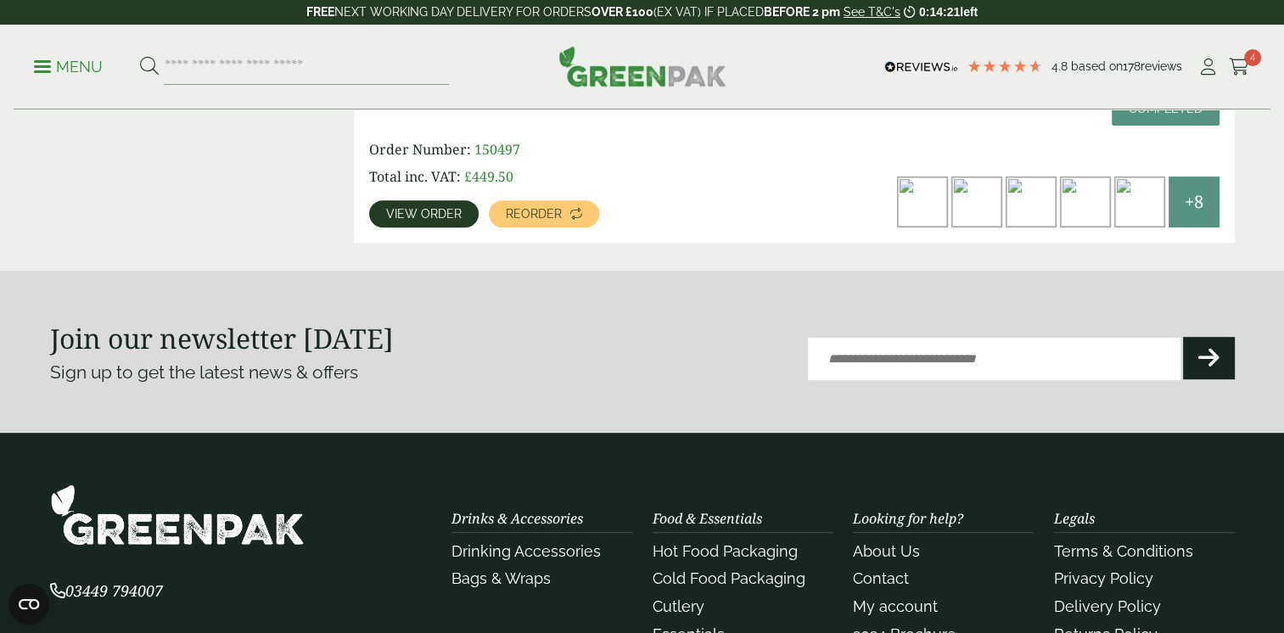
click at [452, 209] on span "View order" at bounding box center [424, 214] width 76 height 12
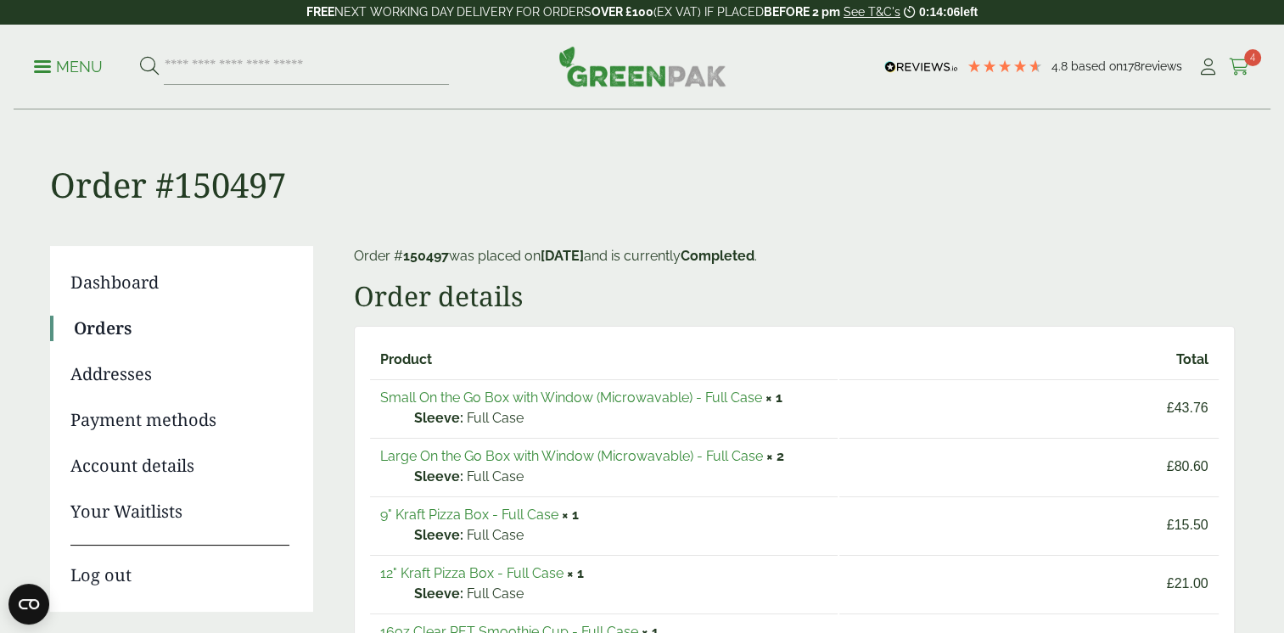
click at [1239, 73] on icon at bounding box center [1239, 67] width 21 height 17
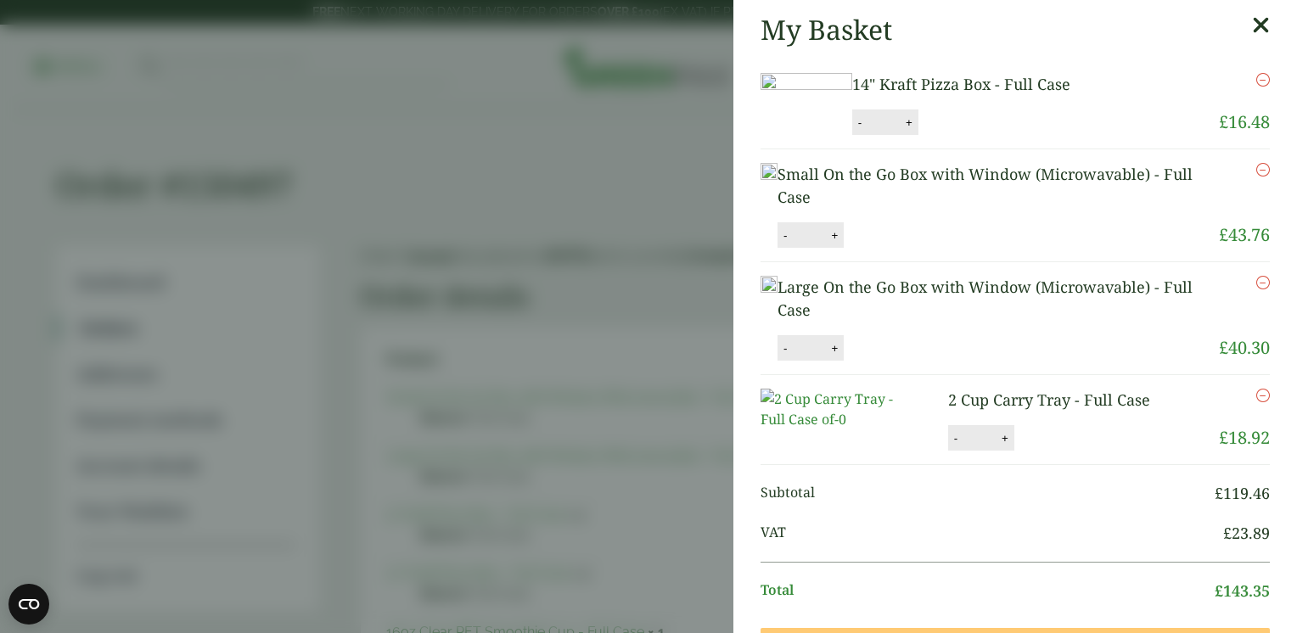
click at [413, 160] on aside "My Basket 14" Kraft Pizza Box - Full Case 14" Kraft Pizza Box - Full Case quant…" at bounding box center [648, 316] width 1297 height 633
